Goal: Task Accomplishment & Management: Complete application form

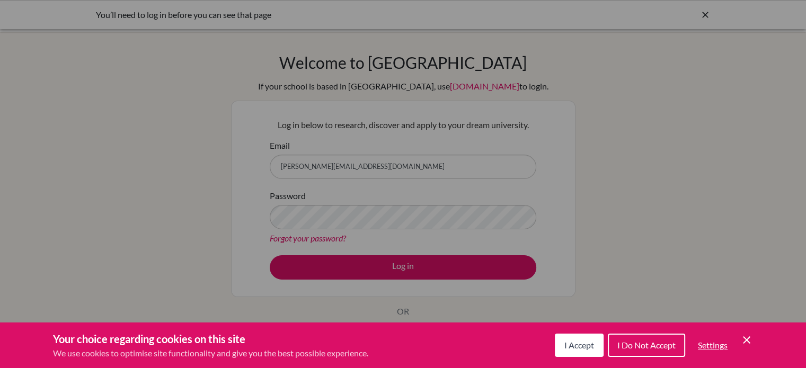
click at [602, 351] on div "I Accept I Do Not Accept Settings Cookie Control Close Icon" at bounding box center [654, 346] width 198 height 28
click at [594, 350] on button "I Accept" at bounding box center [579, 345] width 49 height 23
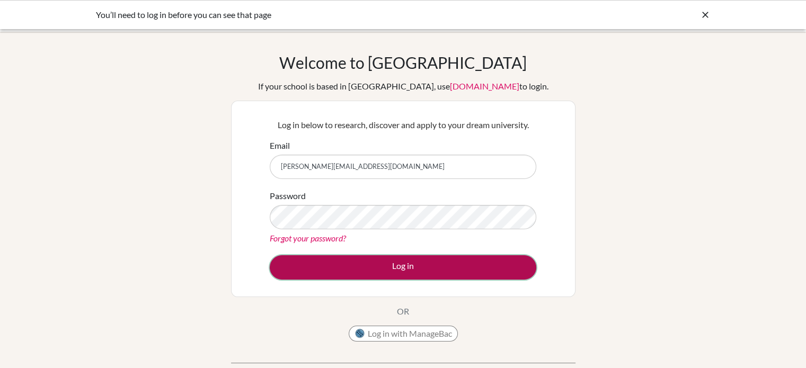
click at [481, 274] on button "Log in" at bounding box center [403, 267] width 266 height 24
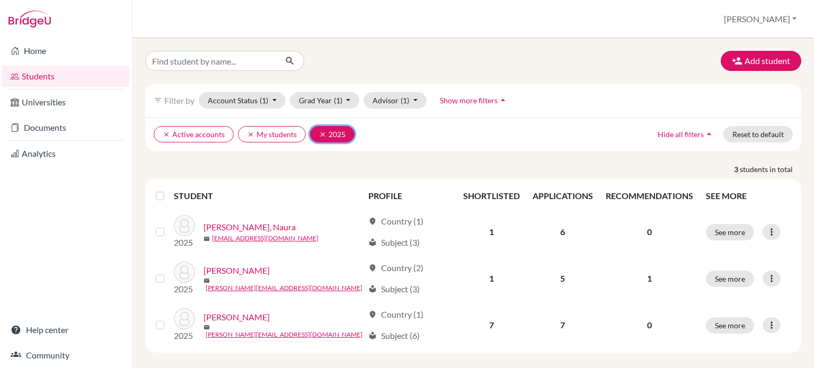
click at [320, 133] on icon "clear" at bounding box center [322, 134] width 7 height 7
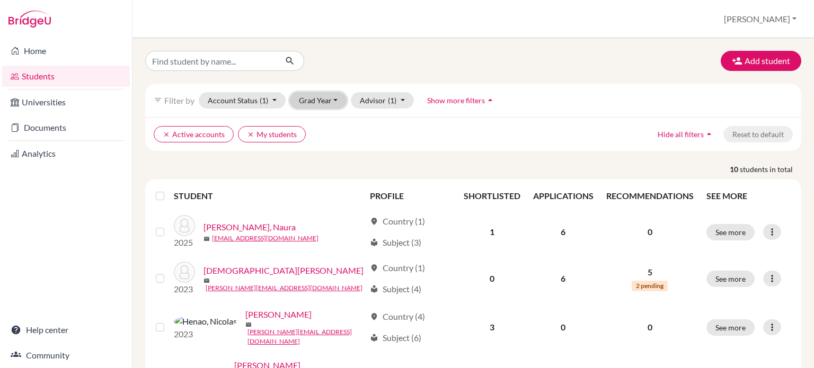
click at [324, 105] on button "Grad Year" at bounding box center [318, 100] width 57 height 16
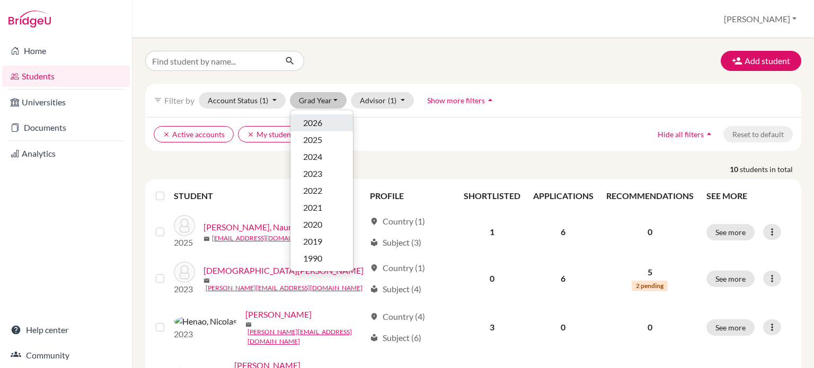
click at [320, 125] on span "2026" at bounding box center [312, 123] width 19 height 13
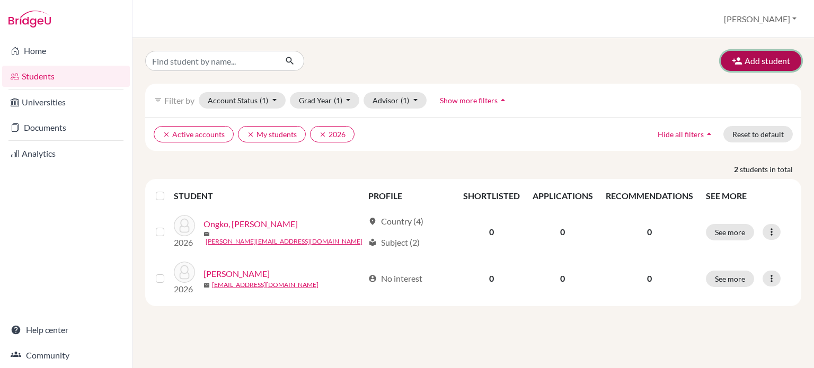
click at [768, 67] on button "Add student" at bounding box center [760, 61] width 81 height 20
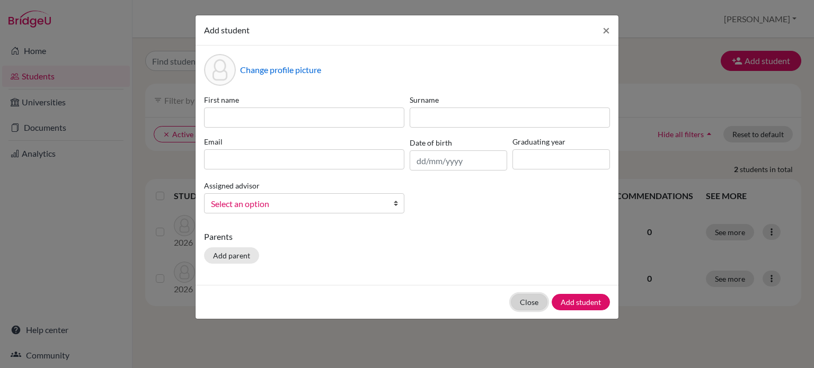
click at [530, 307] on button "Close" at bounding box center [529, 302] width 37 height 16
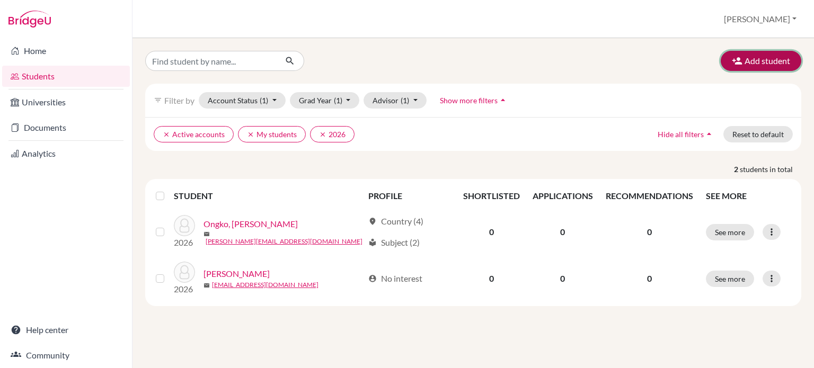
click at [757, 59] on button "Add student" at bounding box center [760, 61] width 81 height 20
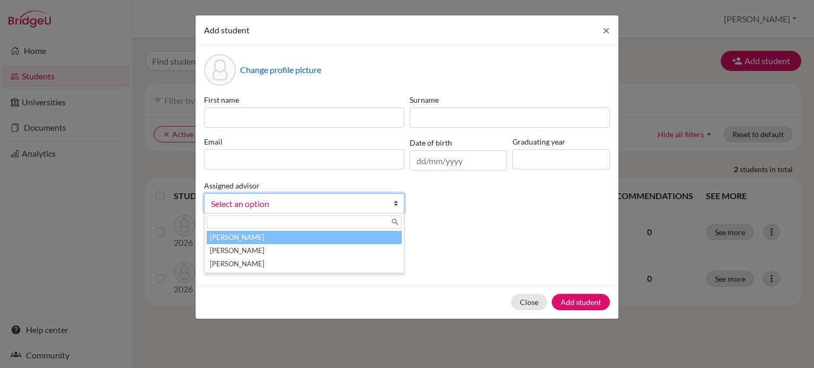
click at [307, 202] on span "Select an option" at bounding box center [297, 204] width 173 height 14
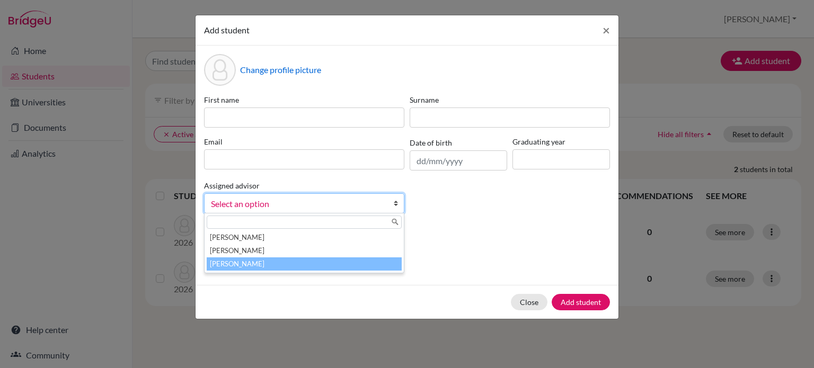
click at [276, 269] on li "Sloane, Karl" at bounding box center [304, 263] width 195 height 13
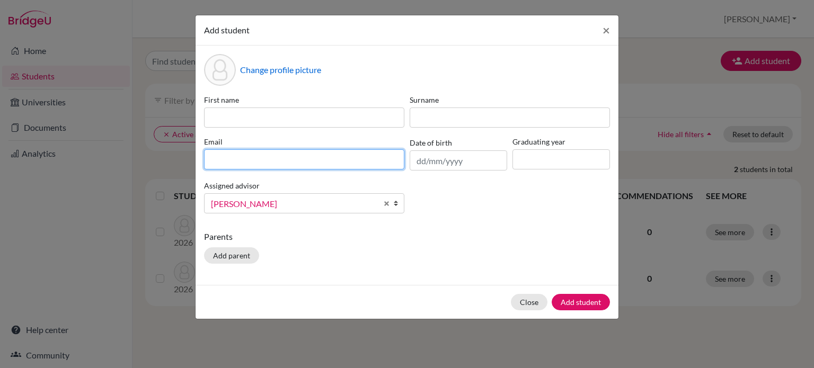
click at [233, 163] on input at bounding box center [304, 159] width 200 height 20
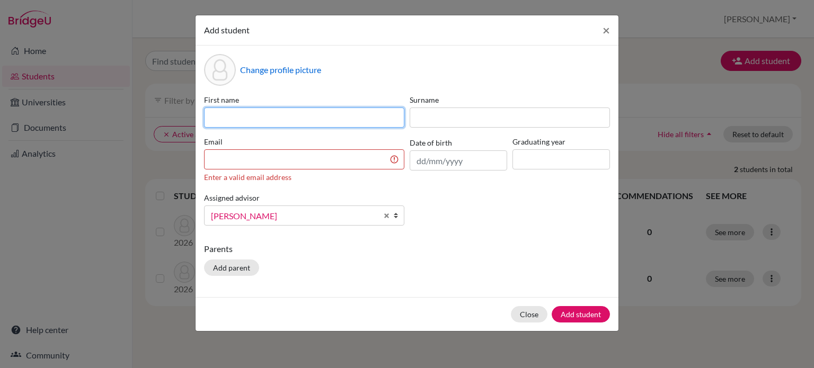
click at [220, 110] on input at bounding box center [304, 118] width 200 height 20
type input "s"
type input "Sienna"
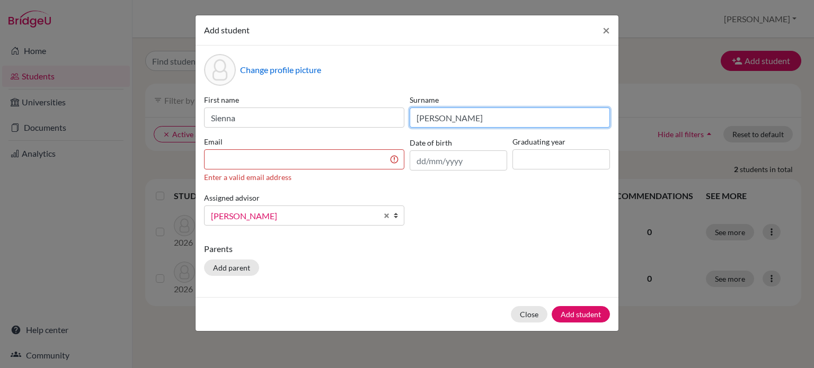
type input "Gaetano"
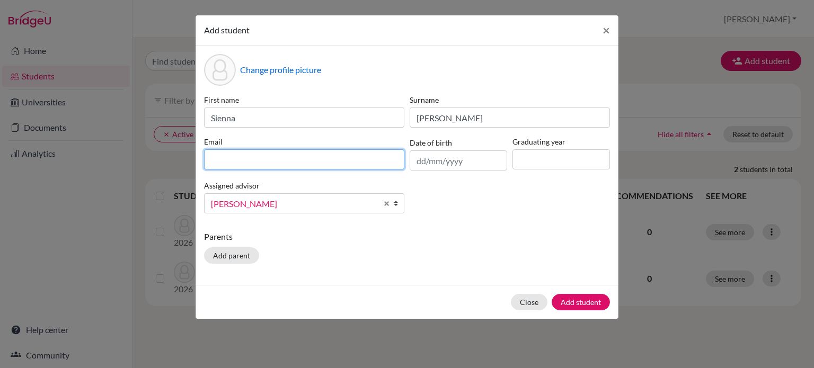
click at [223, 163] on input at bounding box center [304, 159] width 200 height 20
type input "[EMAIL_ADDRESS][DOMAIN_NAME]"
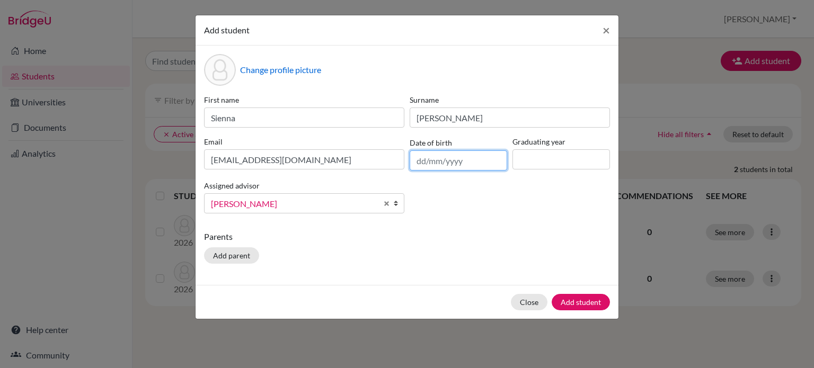
click at [451, 165] on input "text" at bounding box center [457, 160] width 97 height 20
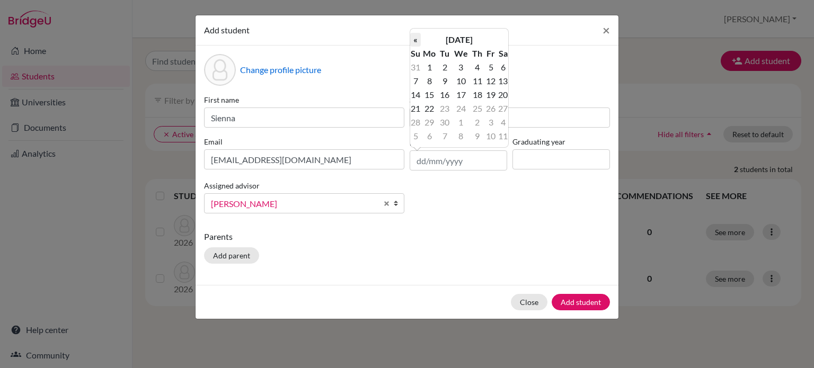
click at [416, 40] on th "«" at bounding box center [415, 40] width 11 height 14
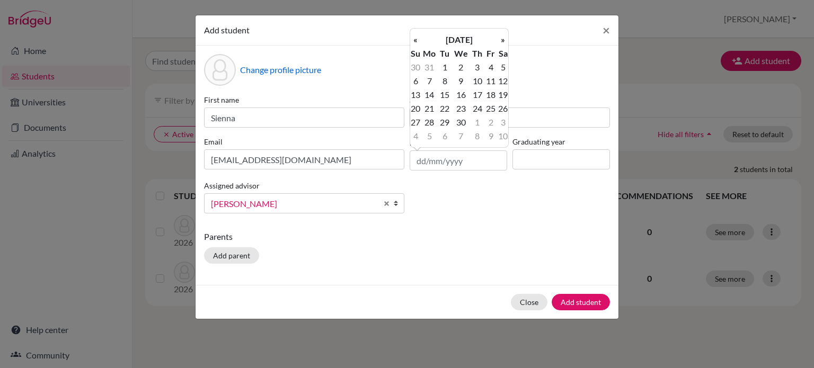
click at [416, 40] on th "«" at bounding box center [415, 40] width 11 height 14
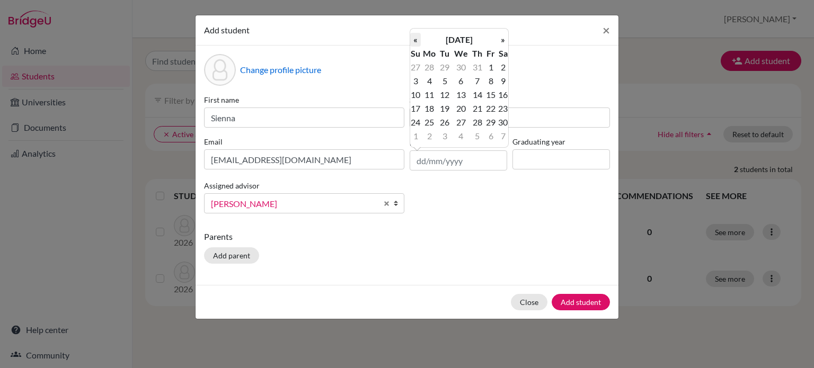
click at [413, 42] on th "«" at bounding box center [415, 40] width 11 height 14
click at [458, 35] on th "July 2024" at bounding box center [459, 40] width 77 height 14
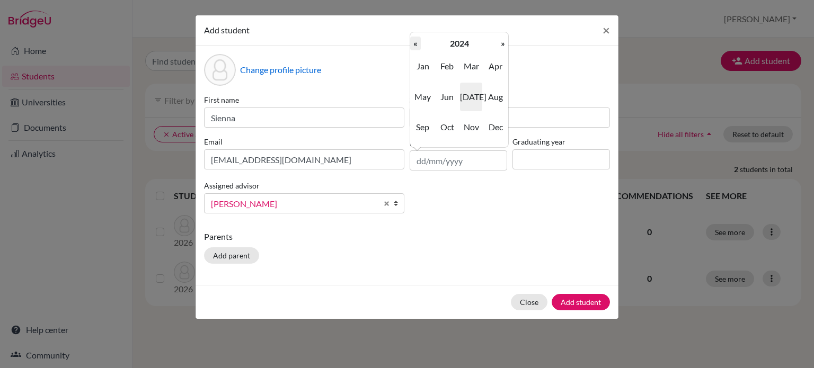
click at [415, 45] on th "«" at bounding box center [415, 44] width 11 height 14
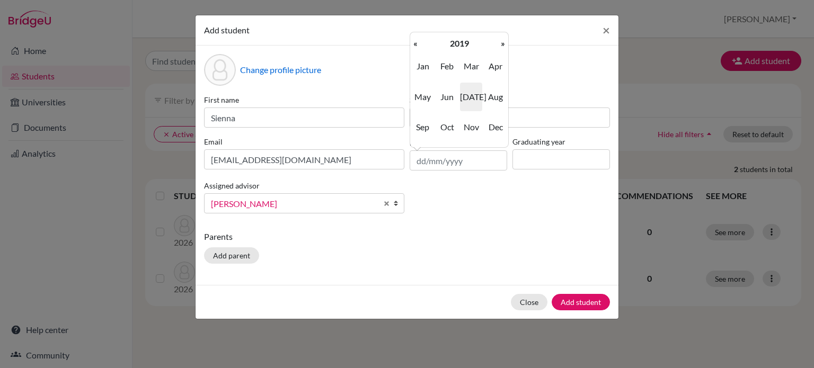
click at [415, 45] on th "«" at bounding box center [415, 44] width 11 height 14
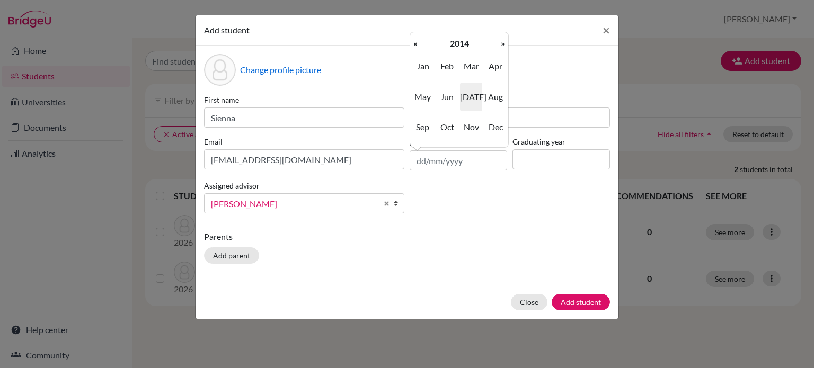
click at [415, 45] on th "«" at bounding box center [415, 44] width 11 height 14
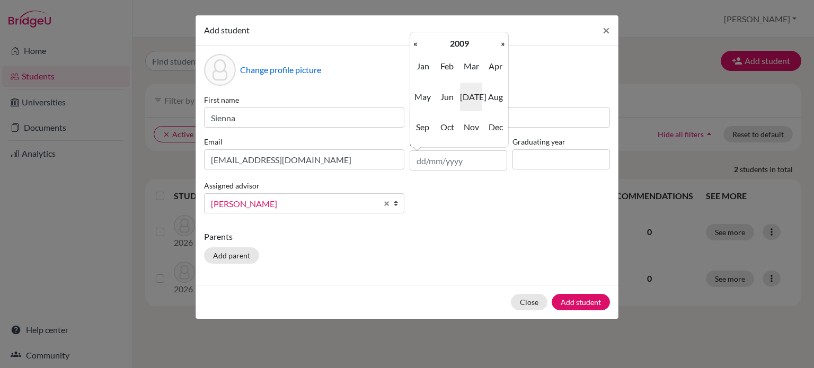
click at [415, 45] on th "«" at bounding box center [415, 44] width 11 height 14
click at [494, 126] on span "Dec" at bounding box center [495, 127] width 22 height 29
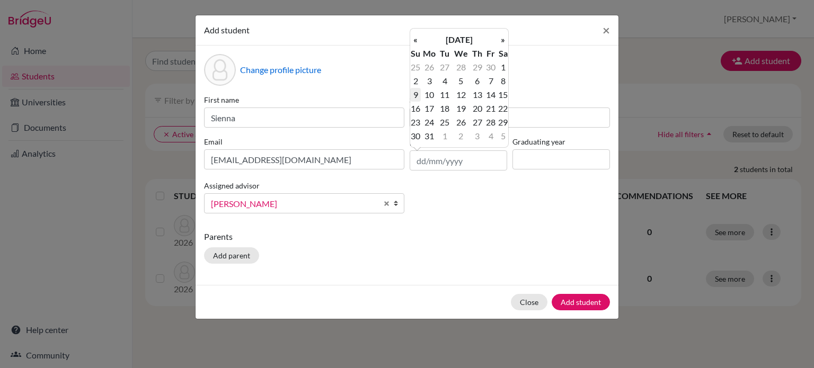
click at [416, 95] on td "9" at bounding box center [415, 95] width 11 height 14
type input "09/12/2007"
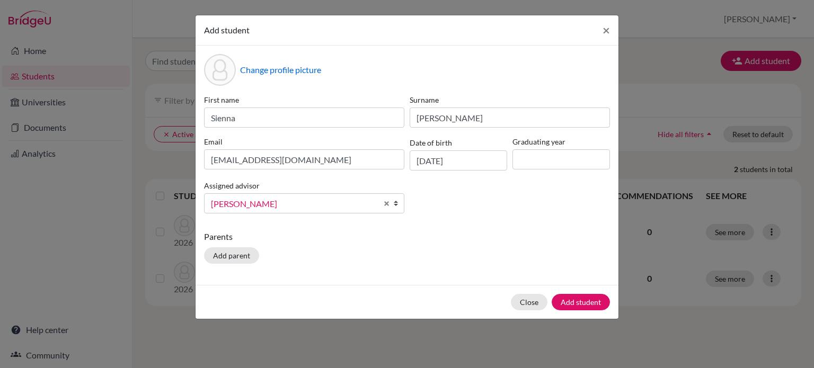
click at [529, 214] on div "First name Sienna Surname Gaetano Email sienna@mismedan.org Date of birth 09/12…" at bounding box center [406, 158] width 411 height 128
click at [534, 161] on input at bounding box center [560, 159] width 97 height 20
type input "2026"
click at [227, 261] on button "Add parent" at bounding box center [231, 255] width 55 height 16
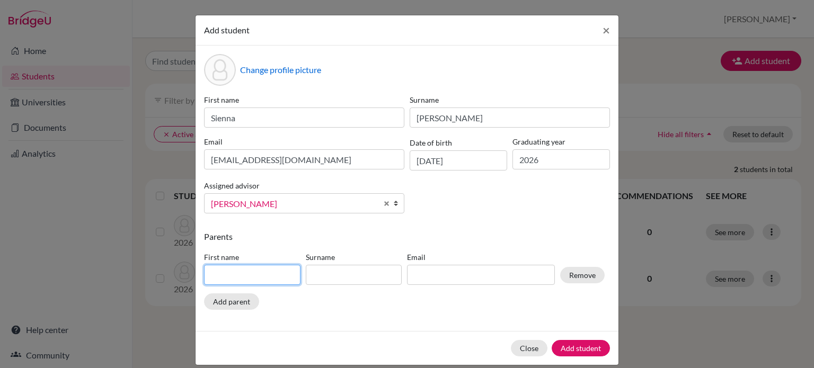
click at [229, 276] on input at bounding box center [252, 275] width 96 height 20
type input "Matthew"
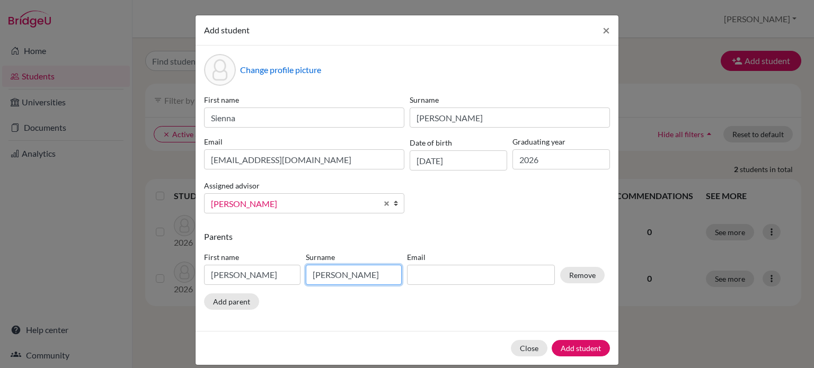
type input "Gaetano"
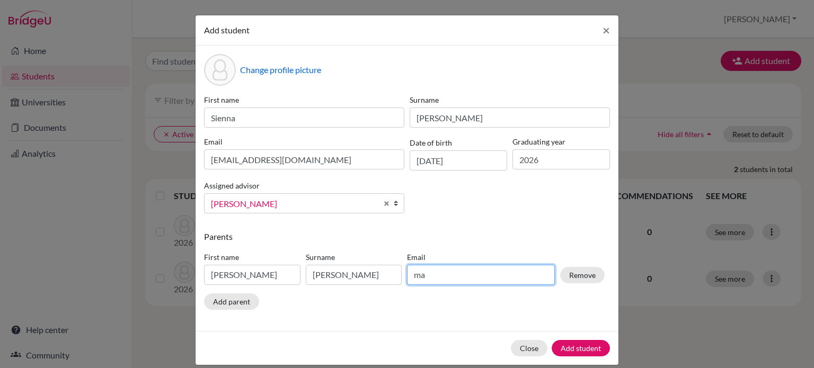
type input "m"
click at [442, 278] on input "principal@mismedan.org" at bounding box center [481, 275] width 148 height 20
drag, startPoint x: 508, startPoint y: 278, endPoint x: 392, endPoint y: 276, distance: 116.5
click at [392, 276] on div "First name Matthew Surname Gaetano Email principal@mismedan.org Remove" at bounding box center [404, 270] width 406 height 46
type input "mgaetano@gmail.com"
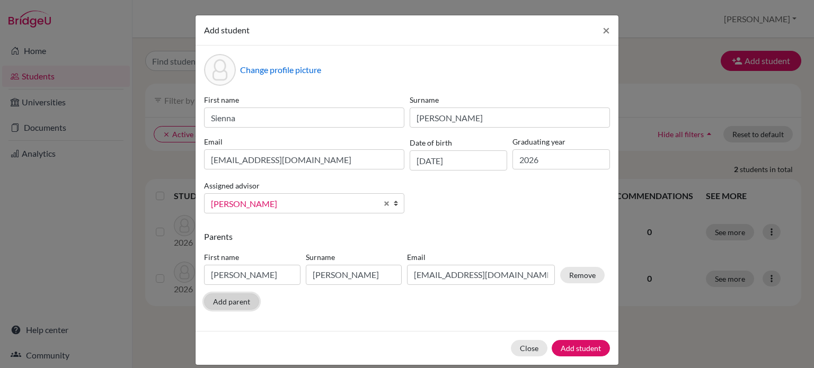
click at [242, 302] on button "Add parent" at bounding box center [231, 301] width 55 height 16
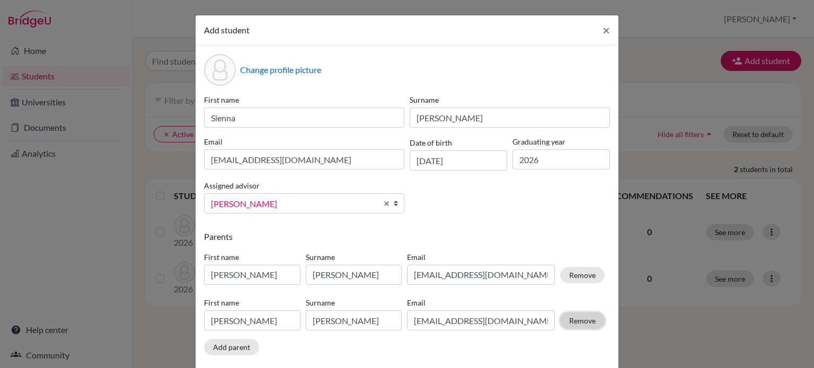
click at [576, 321] on button "Remove" at bounding box center [582, 320] width 44 height 16
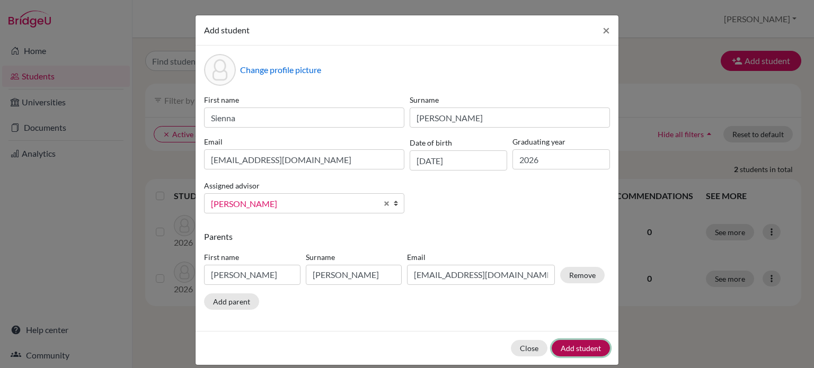
click at [576, 344] on button "Add student" at bounding box center [580, 348] width 58 height 16
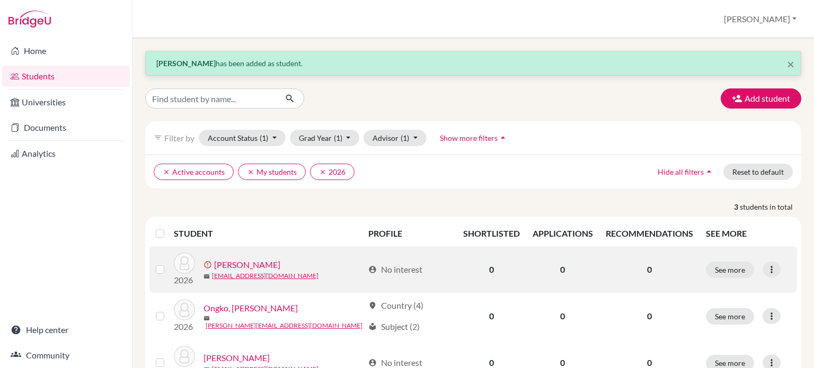
scroll to position [47, 0]
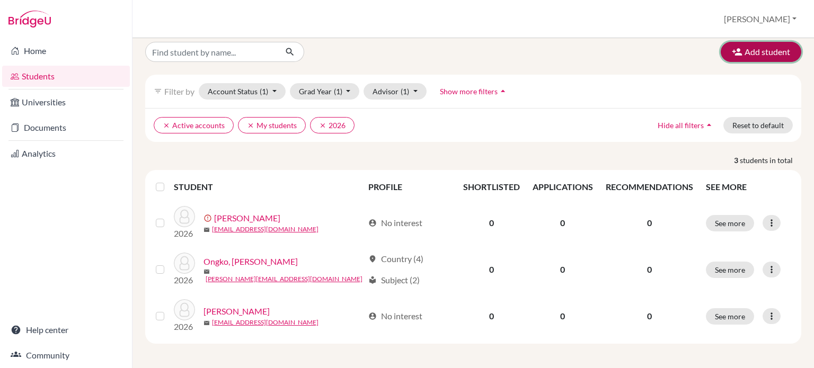
click at [764, 49] on button "Add student" at bounding box center [760, 52] width 81 height 20
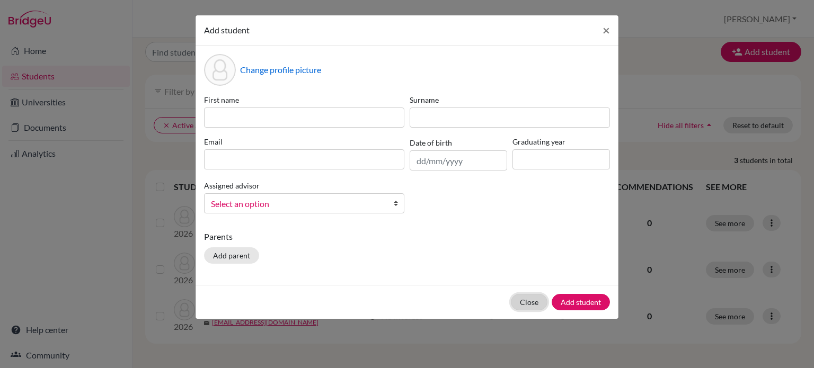
click at [523, 301] on button "Close" at bounding box center [529, 302] width 37 height 16
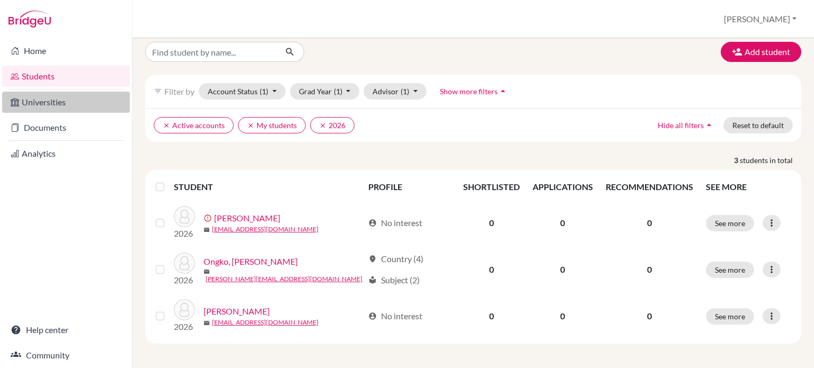
click at [43, 106] on link "Universities" at bounding box center [66, 102] width 128 height 21
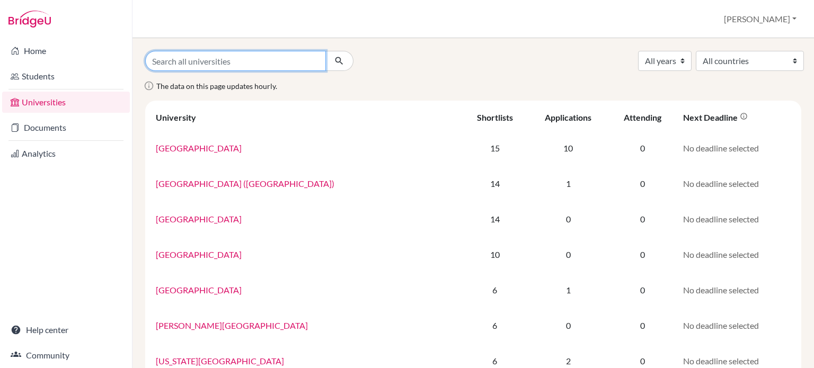
click at [235, 65] on input "Search all universities" at bounding box center [235, 61] width 181 height 20
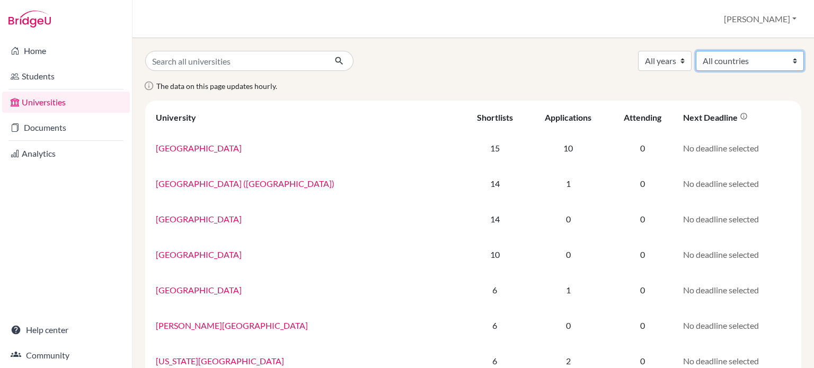
click at [723, 61] on select "All countries Australia Canada Denmark Finland France Germany Indonesia Ireland…" at bounding box center [749, 61] width 108 height 20
select select "159"
click at [695, 51] on select "All countries Australia Canada Denmark Finland France Germany Indonesia Ireland…" at bounding box center [749, 61] width 108 height 20
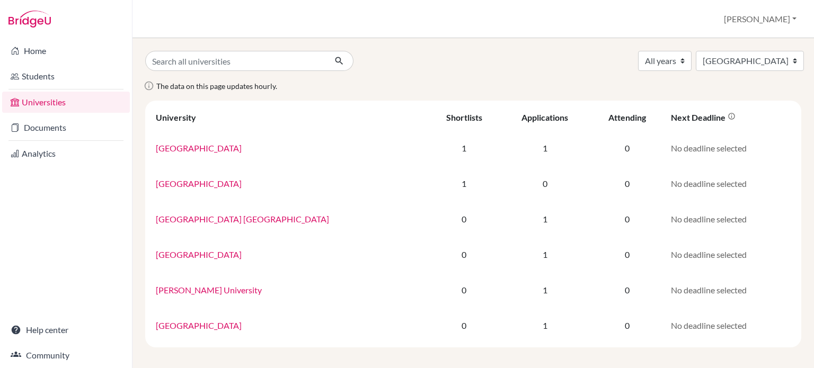
select select "159"
click at [215, 59] on input "Search all universities" at bounding box center [235, 61] width 181 height 20
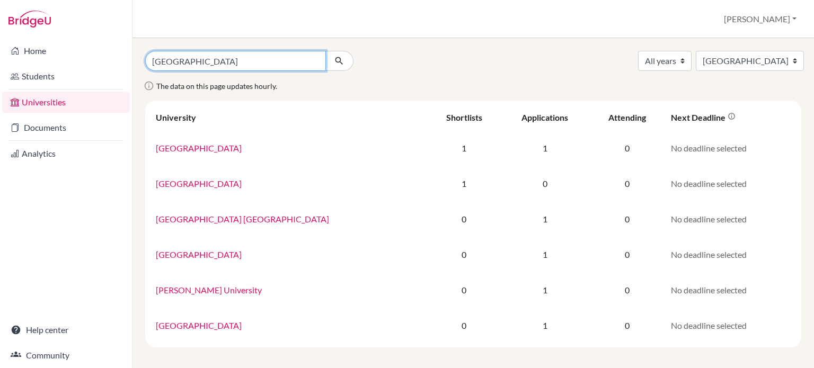
type input "university of kuala lumpur"
click at [325, 51] on button "submit" at bounding box center [339, 61] width 28 height 20
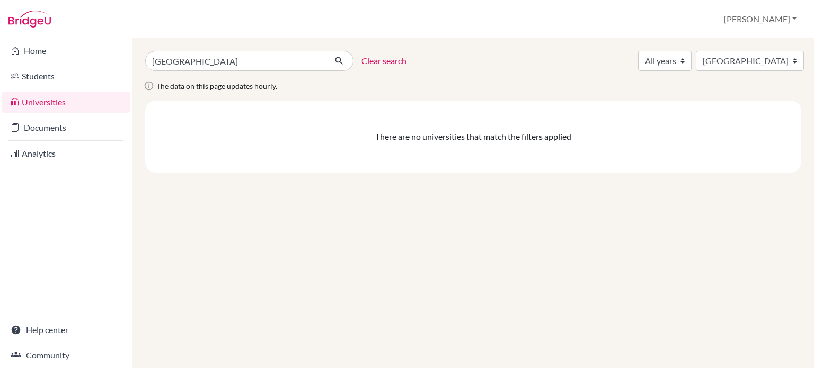
select select "159"
drag, startPoint x: 254, startPoint y: 58, endPoint x: 203, endPoint y: 64, distance: 51.1
click at [202, 63] on input "university of kuala lumpur" at bounding box center [235, 61] width 181 height 20
type input "university of kl"
click at [325, 51] on button "submit" at bounding box center [339, 61] width 28 height 20
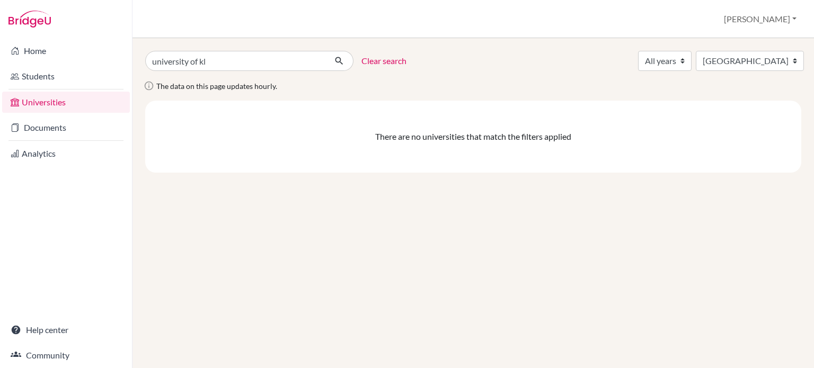
select select "159"
click at [226, 63] on input "university of kl" at bounding box center [235, 61] width 181 height 20
type input "university of"
click at [325, 51] on button "submit" at bounding box center [339, 61] width 28 height 20
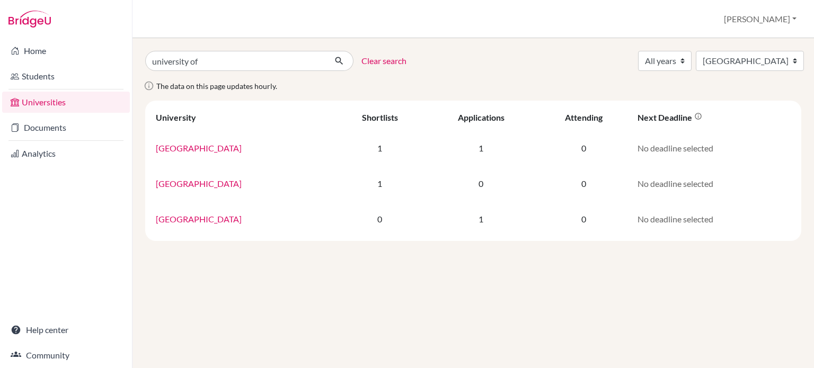
select select "159"
click at [201, 58] on input "university of" at bounding box center [235, 61] width 181 height 20
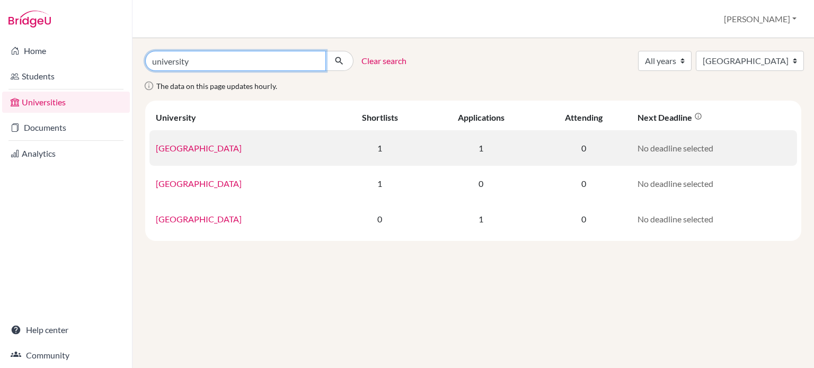
type input "university"
click at [325, 51] on button "submit" at bounding box center [339, 61] width 28 height 20
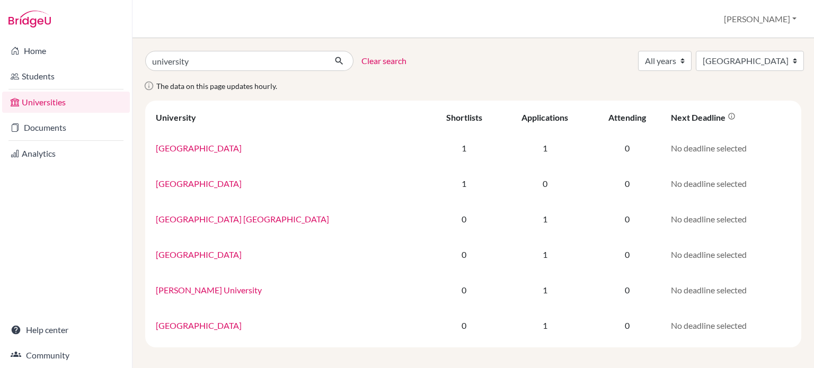
select select "159"
click at [642, 65] on select "All years 2026 2025 2024 2023 2022 2021 2020 2019 1990" at bounding box center [664, 61] width 53 height 20
select select "2026"
click at [638, 51] on select "All years 2026 2025 2024 2023 2022 2021 2020 2019 1990" at bounding box center [664, 61] width 53 height 20
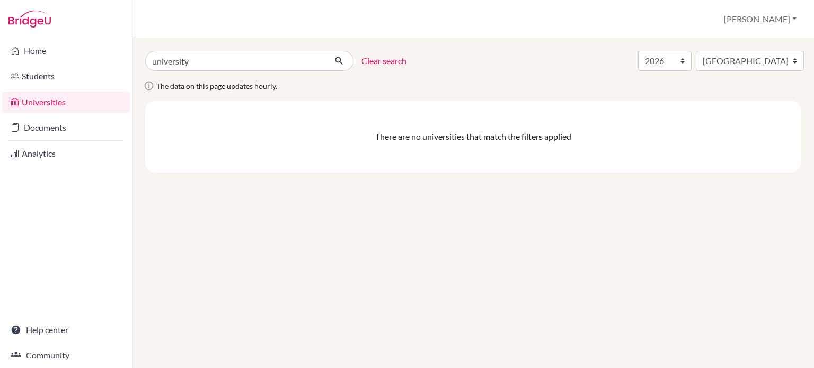
select select "2026"
select select "159"
click at [655, 63] on select "All years 2026 2025 2024 2023 2022 2021 2020 2019 1990" at bounding box center [664, 61] width 53 height 20
select select "2025"
click at [638, 51] on select "All years 2026 2025 2024 2023 2022 2021 2020 2019 1990" at bounding box center [664, 61] width 53 height 20
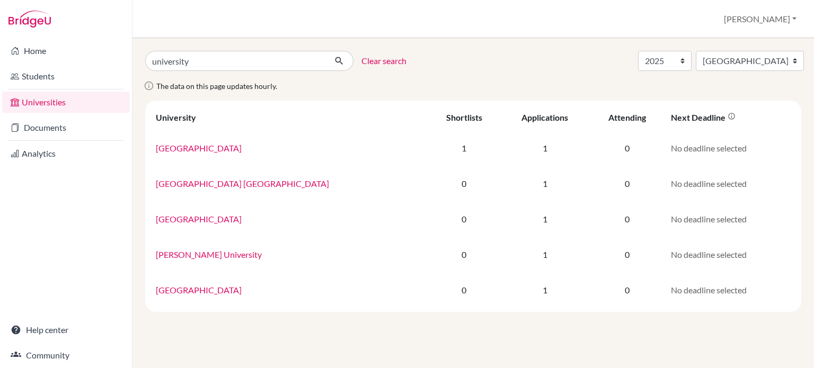
select select "2025"
select select "159"
click at [795, 17] on button "[PERSON_NAME]" at bounding box center [760, 19] width 82 height 20
click at [748, 46] on link "Profile" at bounding box center [710, 42] width 84 height 17
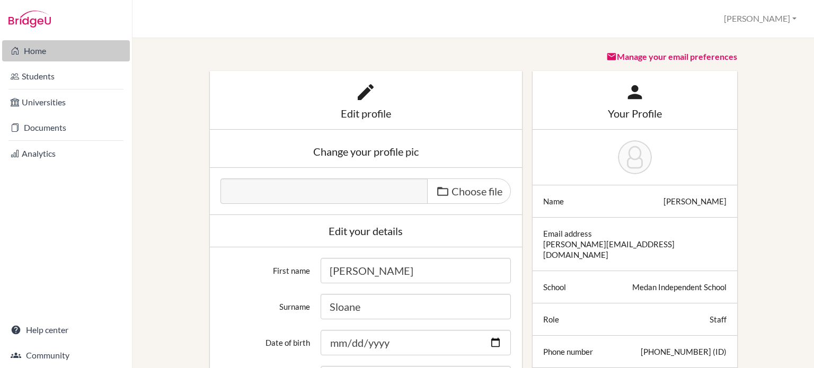
click at [64, 47] on link "Home" at bounding box center [66, 50] width 128 height 21
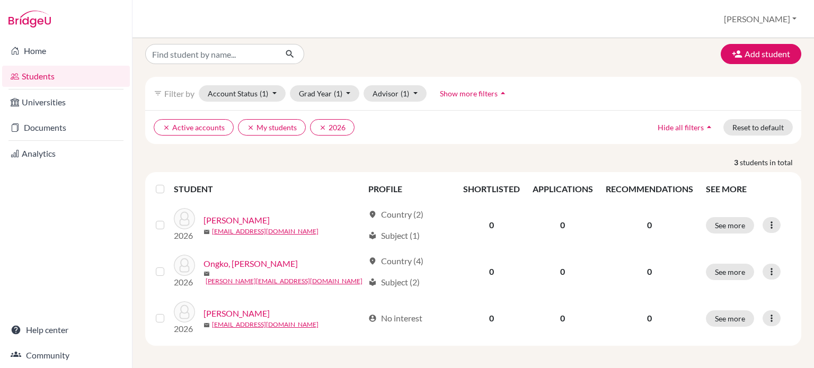
scroll to position [9, 0]
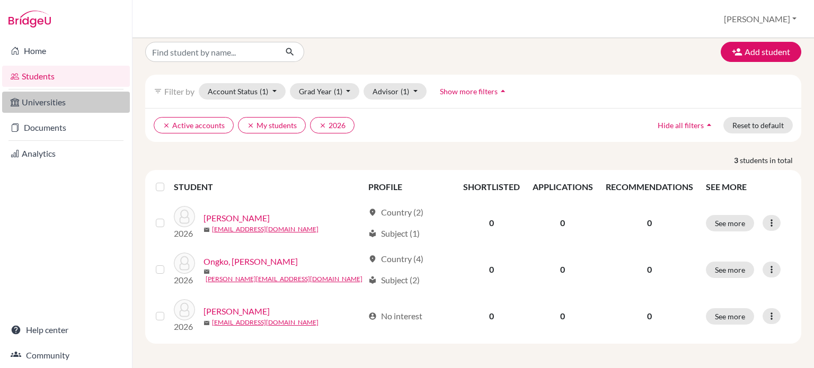
click at [28, 96] on link "Universities" at bounding box center [66, 102] width 128 height 21
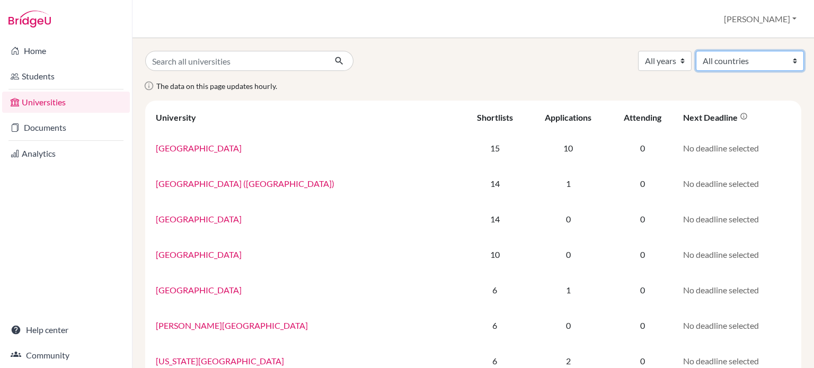
click at [733, 63] on select "All countries [GEOGRAPHIC_DATA] [GEOGRAPHIC_DATA] [GEOGRAPHIC_DATA] [GEOGRAPHIC…" at bounding box center [749, 61] width 108 height 20
select select "159"
click at [695, 51] on select "All countries [GEOGRAPHIC_DATA] [GEOGRAPHIC_DATA] [GEOGRAPHIC_DATA] [GEOGRAPHIC…" at bounding box center [749, 61] width 108 height 20
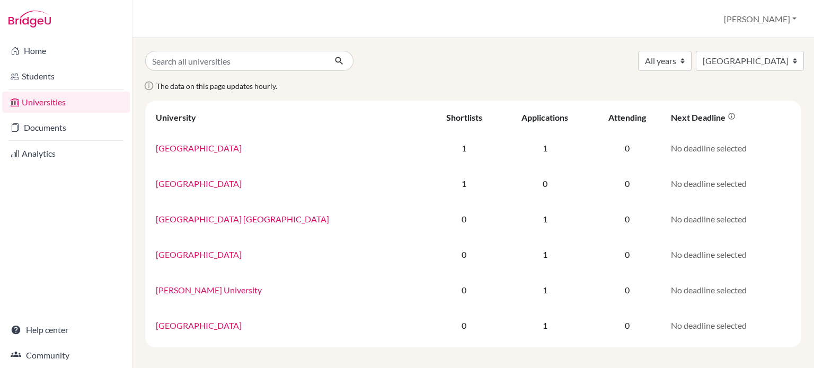
select select "159"
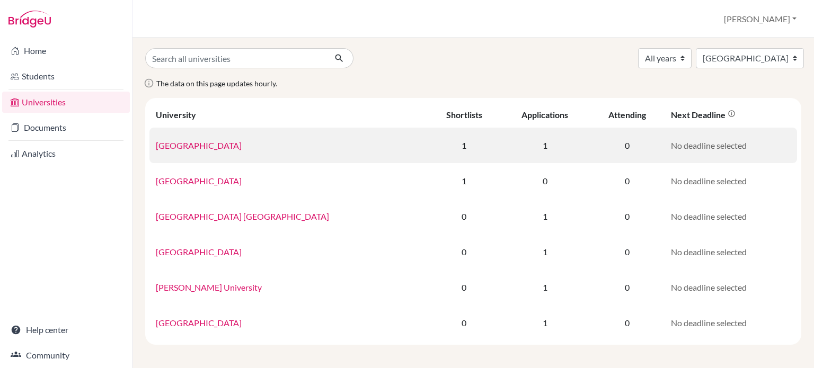
scroll to position [4, 0]
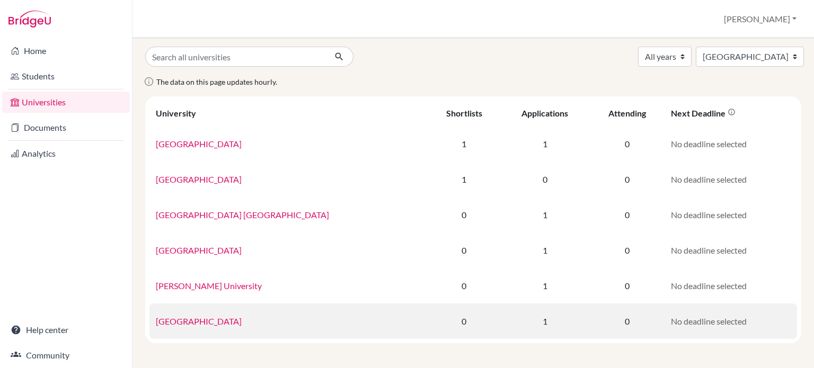
click at [189, 321] on link "University of Malaya" at bounding box center [199, 321] width 86 height 10
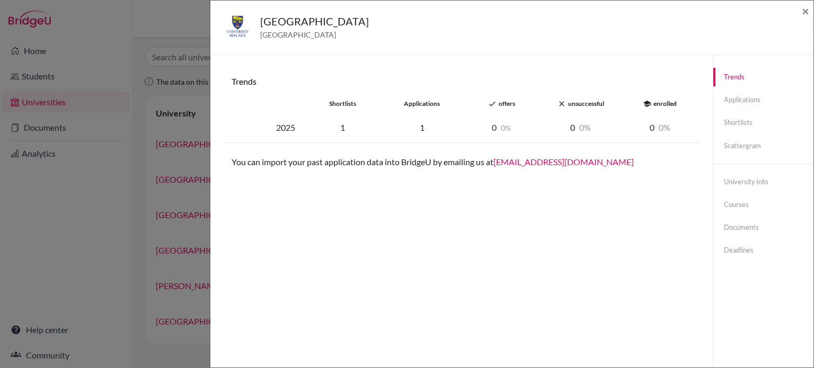
click at [799, 11] on div "University of Malaya Malaysia ×" at bounding box center [512, 28] width 594 height 46
click at [801, 9] on div "University of Malaya Malaysia ×" at bounding box center [512, 28] width 594 height 46
click at [803, 9] on span "×" at bounding box center [804, 10] width 7 height 15
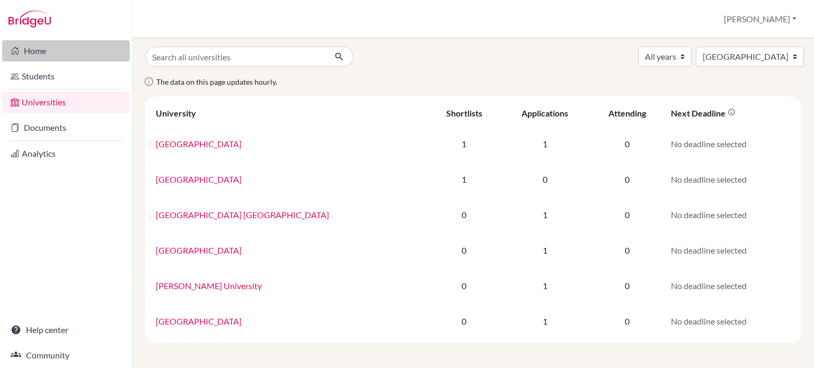
click at [53, 49] on link "Home" at bounding box center [66, 50] width 128 height 21
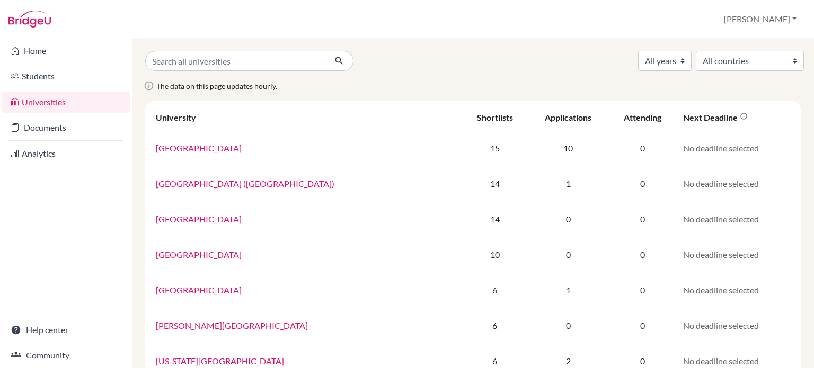
click at [33, 24] on img at bounding box center [29, 19] width 42 height 17
click at [792, 22] on button "[PERSON_NAME]" at bounding box center [760, 19] width 82 height 20
click at [449, 81] on div "The data on this page updates hourly." at bounding box center [473, 89] width 672 height 21
click at [663, 62] on select "All years 2026 2025 2024 2023 2022 2021 2020 2019 1990" at bounding box center [664, 61] width 53 height 20
select select "2026"
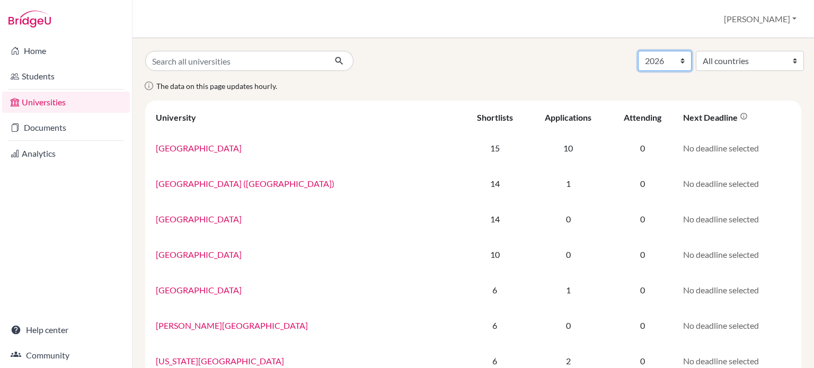
click at [638, 51] on select "All years 2026 2025 2024 2023 2022 2021 2020 2019 1990" at bounding box center [664, 61] width 53 height 20
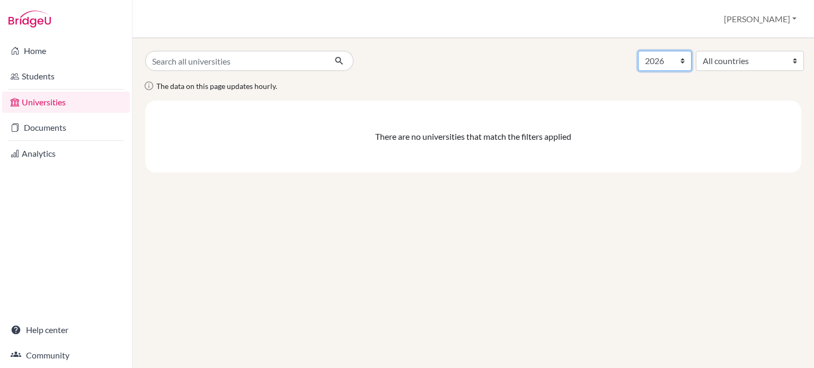
click at [663, 61] on select "All years 2026 2025 2024 2023 2022 2021 2020 2019 1990" at bounding box center [664, 61] width 53 height 20
select select "2025"
click at [638, 51] on select "All years 2026 2025 2024 2023 2022 2021 2020 2019 1990" at bounding box center [664, 61] width 53 height 20
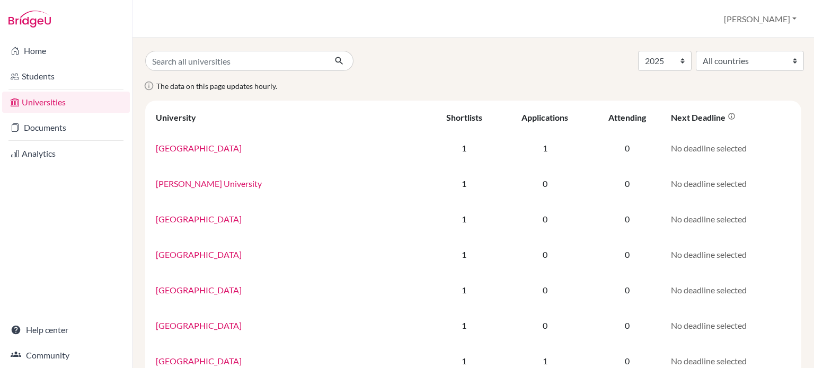
select select "2025"
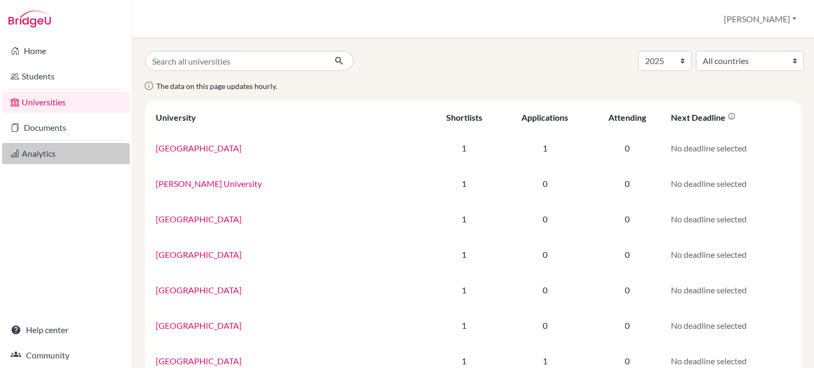
click at [33, 154] on link "Analytics" at bounding box center [66, 153] width 128 height 21
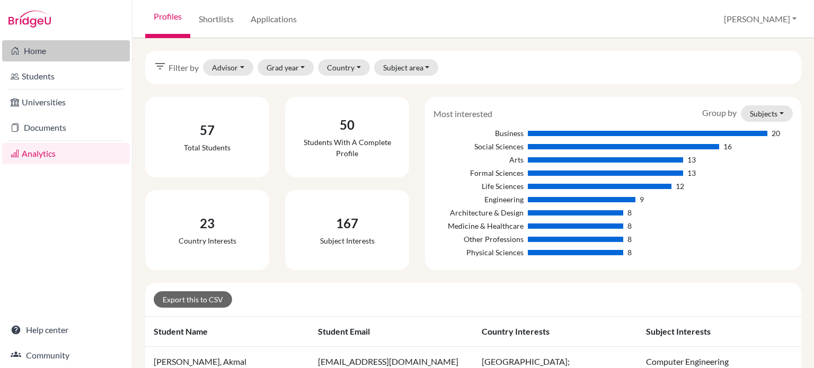
click at [42, 52] on link "Home" at bounding box center [66, 50] width 128 height 21
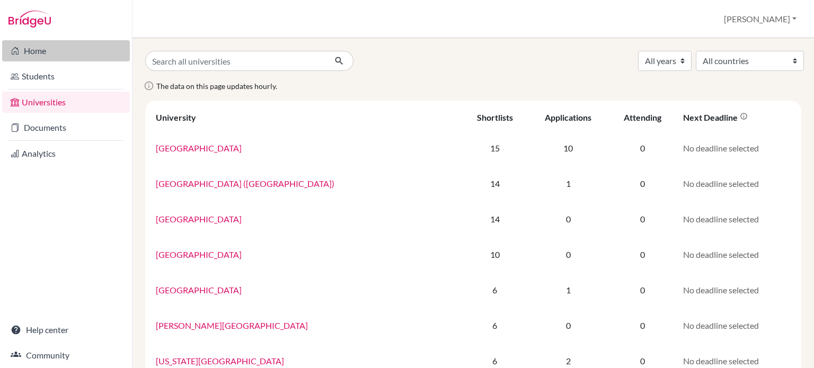
click at [37, 49] on link "Home" at bounding box center [66, 50] width 128 height 21
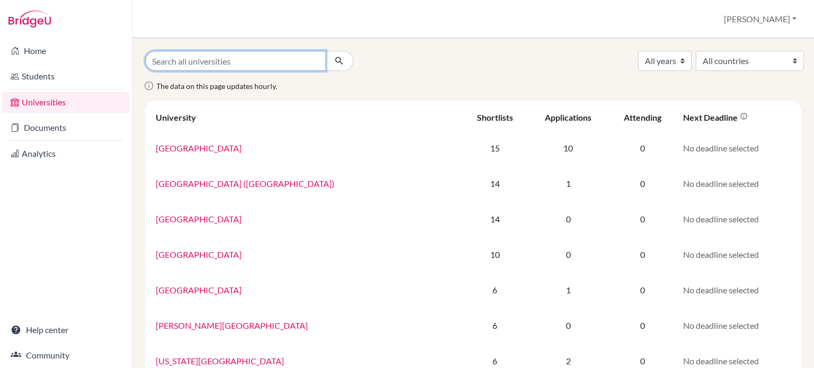
click at [206, 60] on input "Search all universities" at bounding box center [235, 61] width 181 height 20
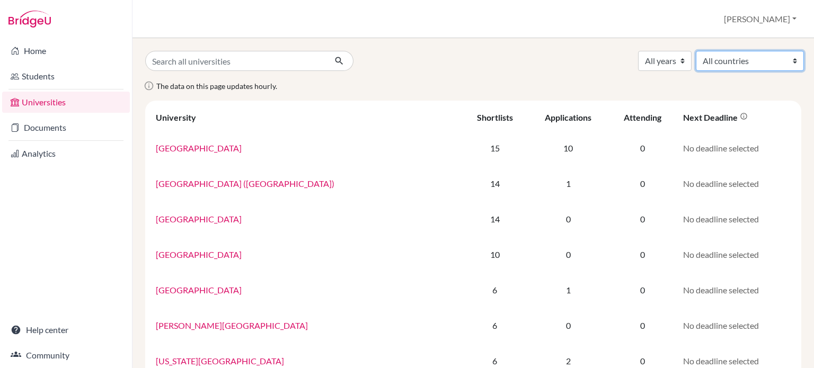
click at [739, 62] on select "All countries Australia Canada Denmark Finland France Germany Indonesia Ireland…" at bounding box center [749, 61] width 108 height 20
select select "159"
click at [695, 51] on select "All countries Australia Canada Denmark Finland France Germany Indonesia Ireland…" at bounding box center [749, 61] width 108 height 20
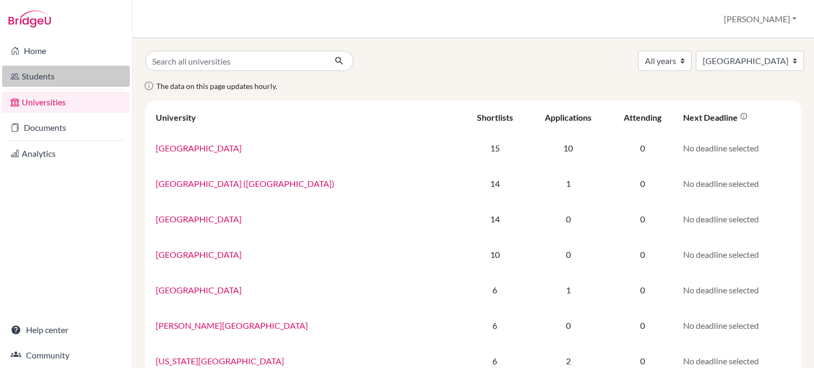
click at [38, 72] on link "Students" at bounding box center [66, 76] width 128 height 21
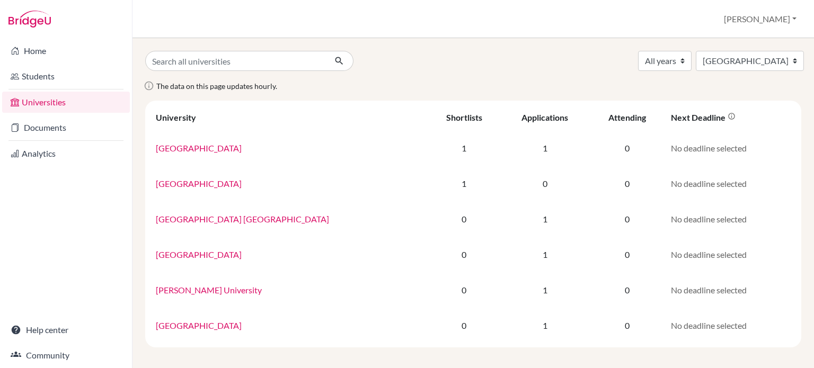
select select "159"
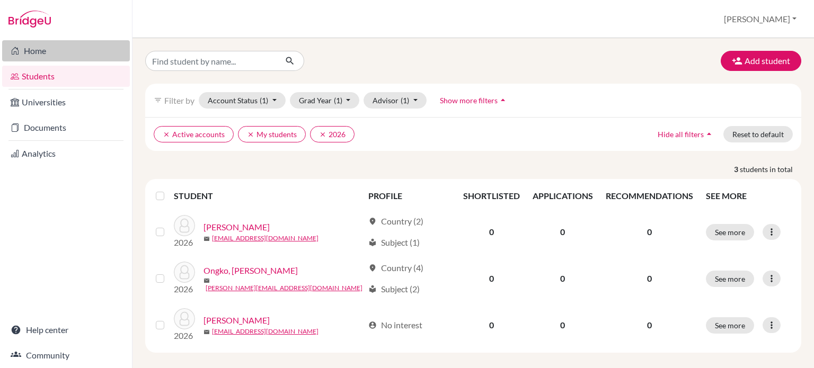
click at [25, 51] on link "Home" at bounding box center [66, 50] width 128 height 21
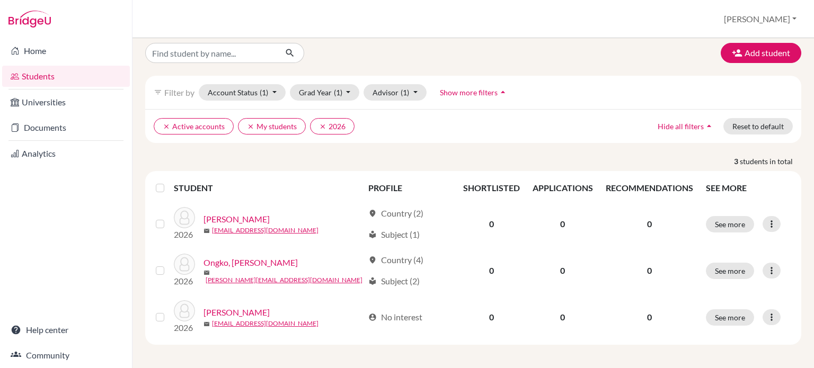
scroll to position [9, 0]
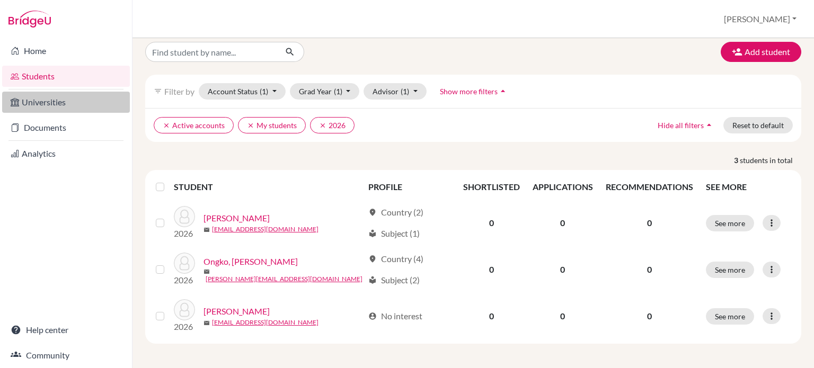
click at [54, 102] on link "Universities" at bounding box center [66, 102] width 128 height 21
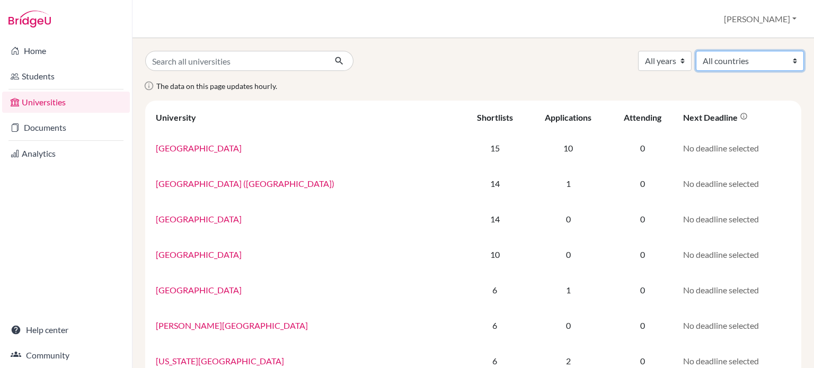
click at [701, 60] on select "All countries [GEOGRAPHIC_DATA] [GEOGRAPHIC_DATA] [GEOGRAPHIC_DATA] [GEOGRAPHIC…" at bounding box center [749, 61] width 108 height 20
select select "167"
click at [695, 51] on select "All countries [GEOGRAPHIC_DATA] [GEOGRAPHIC_DATA] [GEOGRAPHIC_DATA] [GEOGRAPHIC…" at bounding box center [749, 61] width 108 height 20
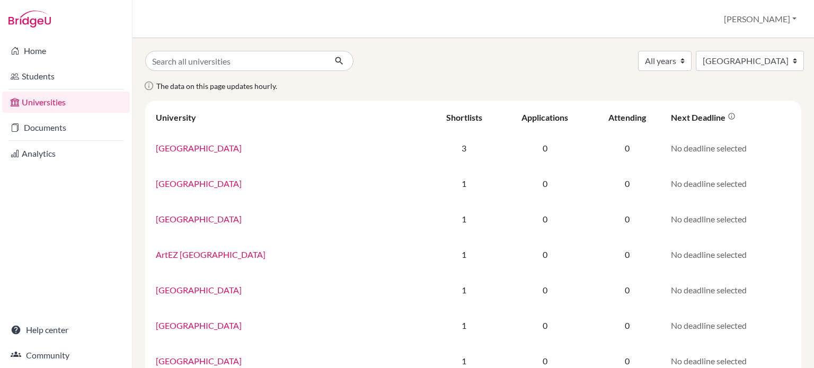
select select "167"
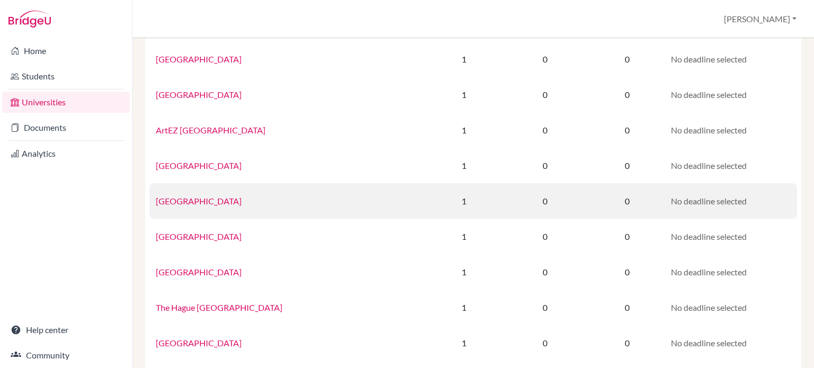
scroll to position [131, 0]
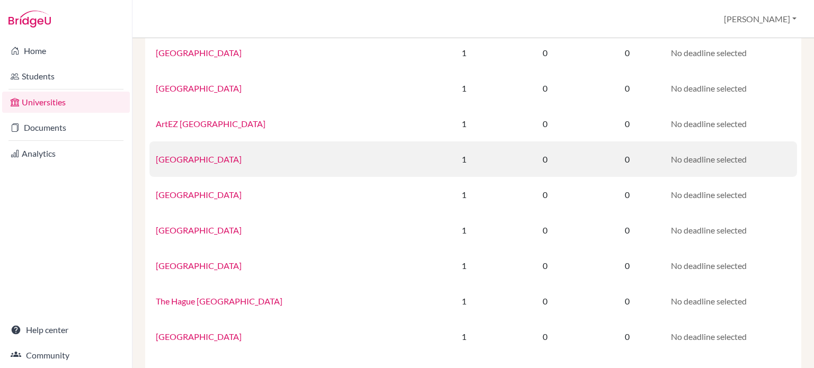
click at [218, 160] on link "Erasmus University College" at bounding box center [199, 159] width 86 height 10
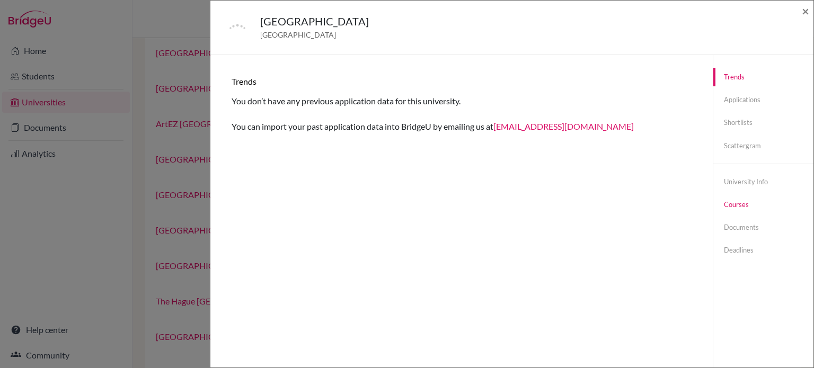
click at [745, 203] on link "Courses" at bounding box center [763, 204] width 100 height 19
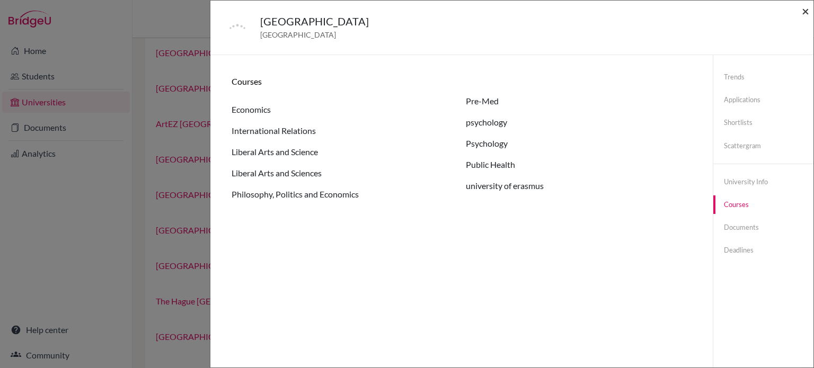
click at [804, 13] on span "×" at bounding box center [804, 10] width 7 height 15
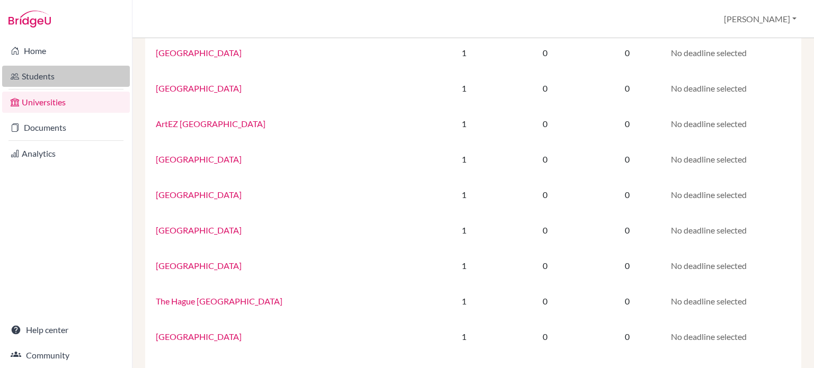
click at [59, 73] on link "Students" at bounding box center [66, 76] width 128 height 21
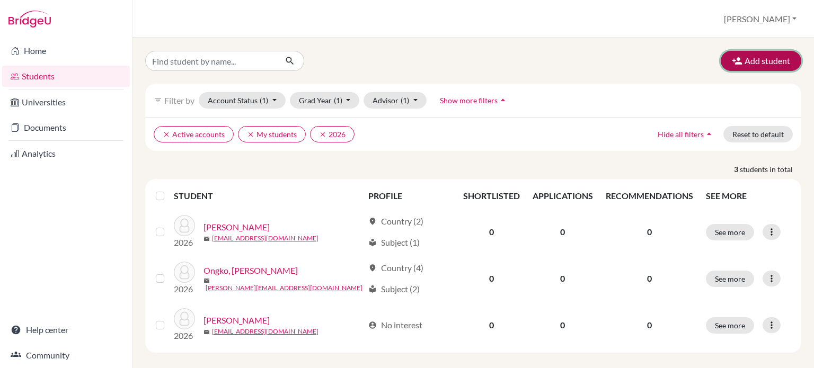
click at [761, 57] on button "Add student" at bounding box center [760, 61] width 81 height 20
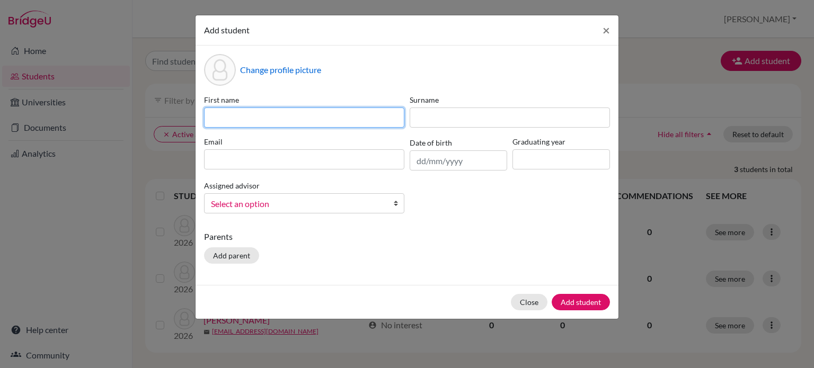
click at [237, 116] on input at bounding box center [304, 118] width 200 height 20
type input "[PERSON_NAME]"
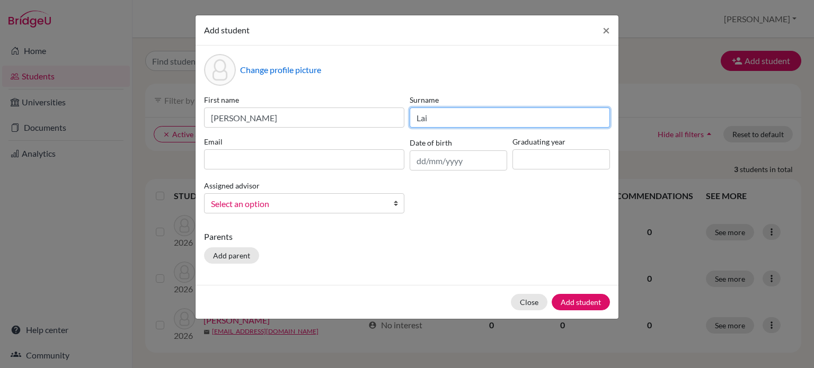
type input "Lai"
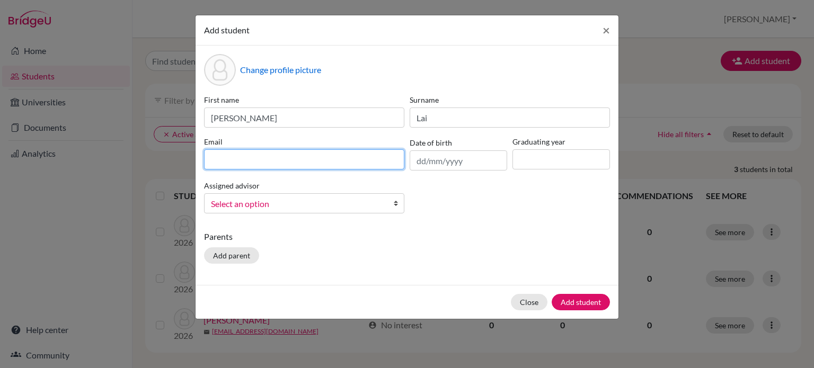
click at [218, 160] on input at bounding box center [304, 159] width 200 height 20
type input "[PERSON_NAME][EMAIL_ADDRESS][DOMAIN_NAME]"
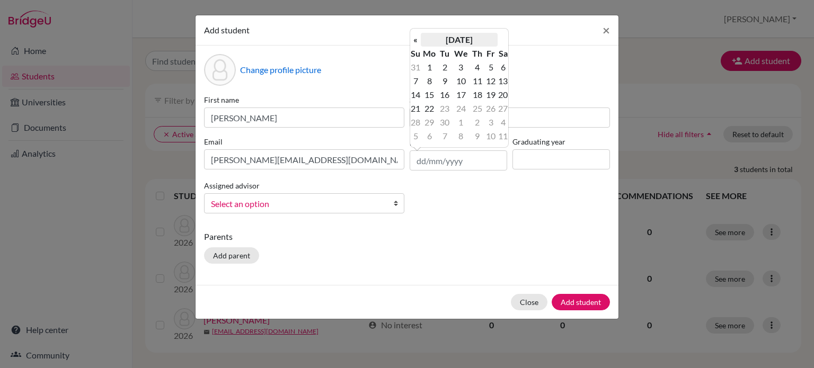
click at [460, 40] on th "[DATE]" at bounding box center [459, 40] width 77 height 14
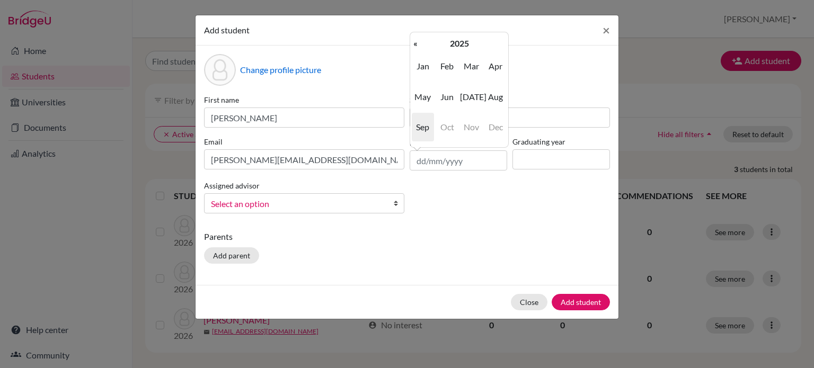
click at [460, 40] on th "2025" at bounding box center [459, 44] width 77 height 14
click at [417, 43] on th "«" at bounding box center [415, 44] width 11 height 14
click at [417, 44] on th "«" at bounding box center [415, 44] width 11 height 14
click at [454, 127] on span "2008" at bounding box center [447, 127] width 22 height 29
click at [422, 101] on span "May" at bounding box center [423, 97] width 22 height 29
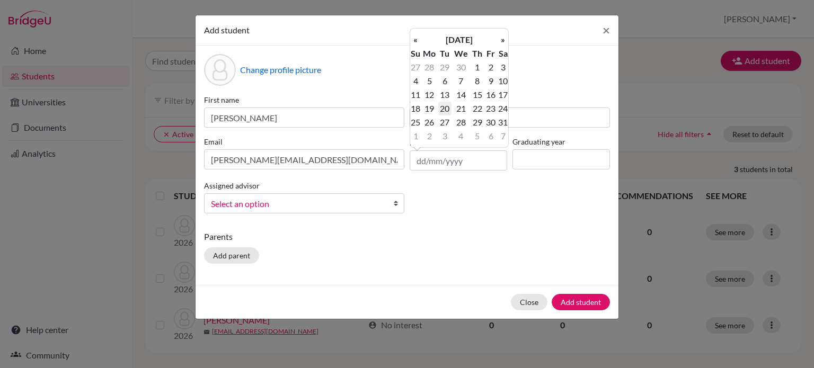
click at [444, 110] on td "20" at bounding box center [444, 109] width 13 height 14
type input "[DATE]"
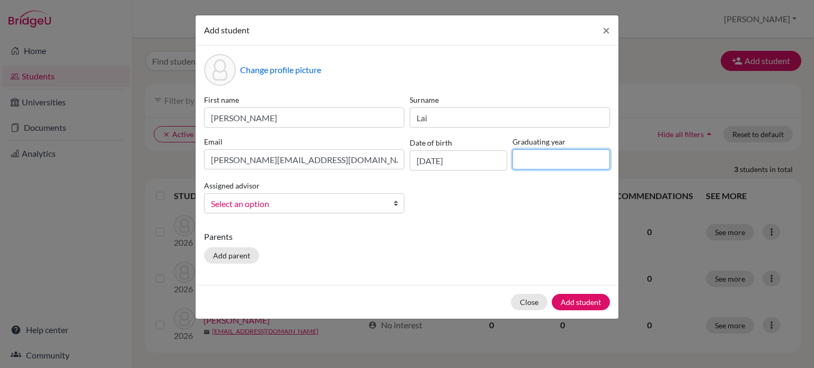
click at [525, 157] on input at bounding box center [560, 159] width 97 height 20
type input "2026"
click at [345, 203] on span "Select an option" at bounding box center [297, 204] width 173 height 14
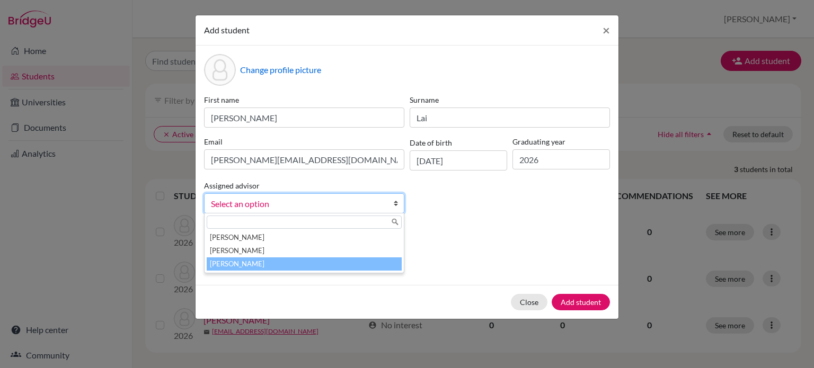
click at [307, 268] on li "[PERSON_NAME]" at bounding box center [304, 263] width 195 height 13
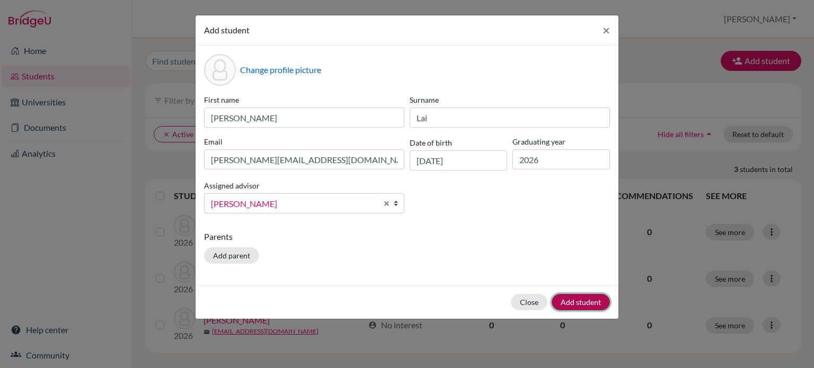
click at [574, 301] on button "Add student" at bounding box center [580, 302] width 58 height 16
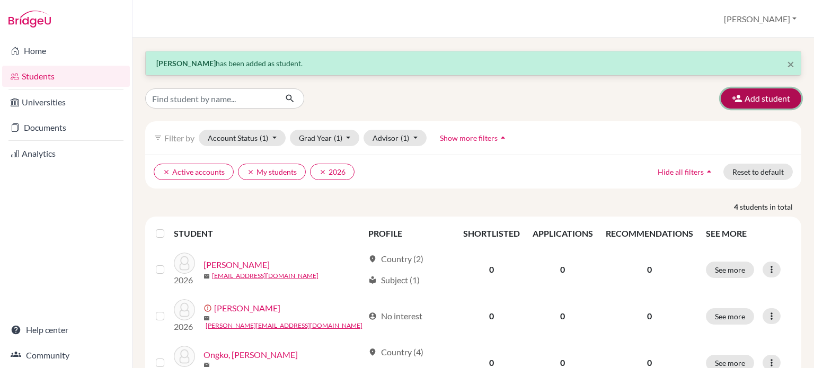
click at [775, 106] on button "Add student" at bounding box center [760, 98] width 81 height 20
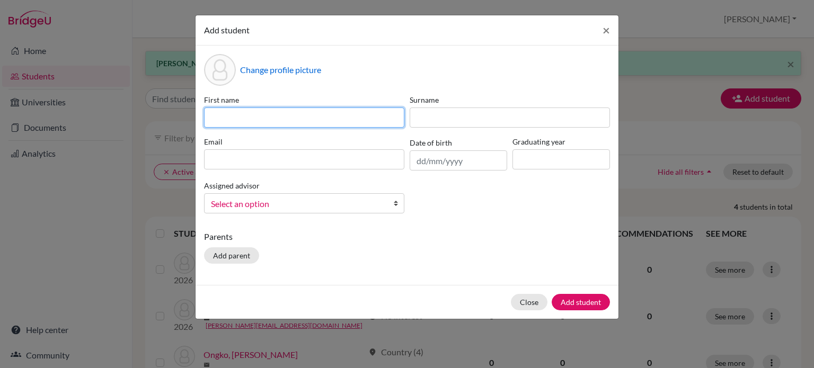
click at [260, 122] on input at bounding box center [304, 118] width 200 height 20
type input "[PERSON_NAME]"
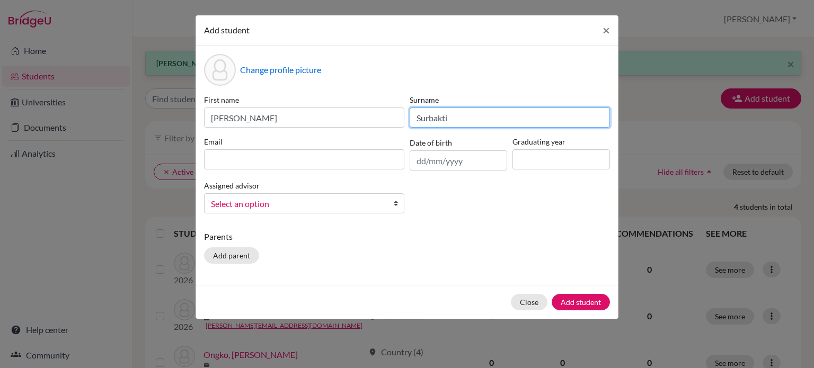
type input "Surbakti"
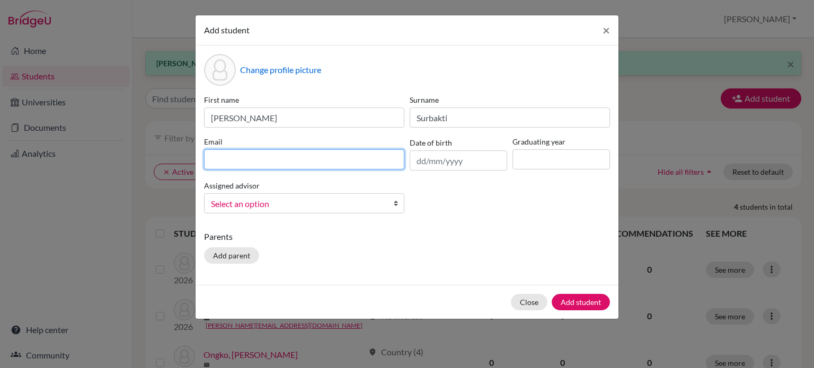
click at [229, 158] on input at bounding box center [304, 159] width 200 height 20
type input "j"
click at [236, 162] on input "[EMAIL_ADDRESS][DOMAIN_NAME]" at bounding box center [304, 159] width 200 height 20
type input "[EMAIL_ADDRESS][DOMAIN_NAME]"
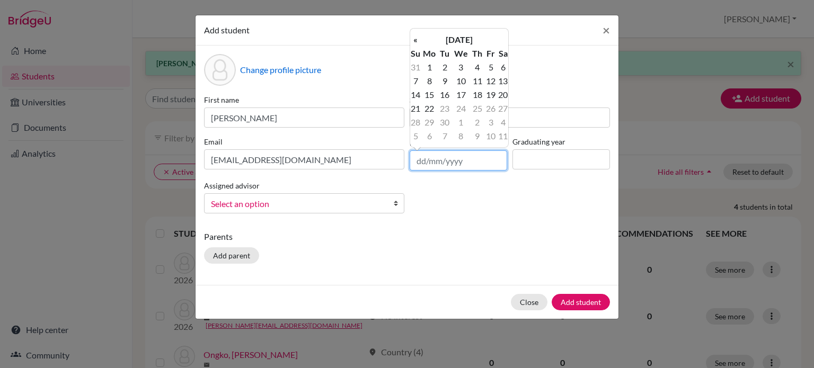
click at [462, 162] on input "text" at bounding box center [457, 160] width 97 height 20
click at [439, 40] on th "[DATE]" at bounding box center [459, 40] width 77 height 14
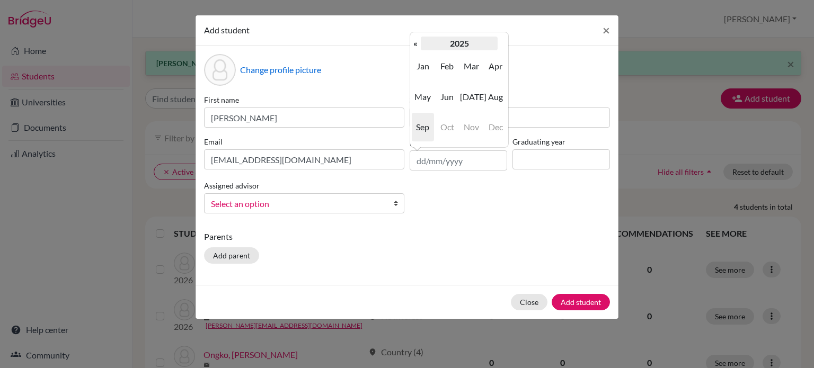
click at [451, 43] on th "2025" at bounding box center [459, 44] width 77 height 14
click at [417, 43] on th "«" at bounding box center [415, 44] width 11 height 14
click at [451, 130] on span "2008" at bounding box center [447, 127] width 22 height 29
click at [448, 127] on span "Oct" at bounding box center [447, 127] width 22 height 29
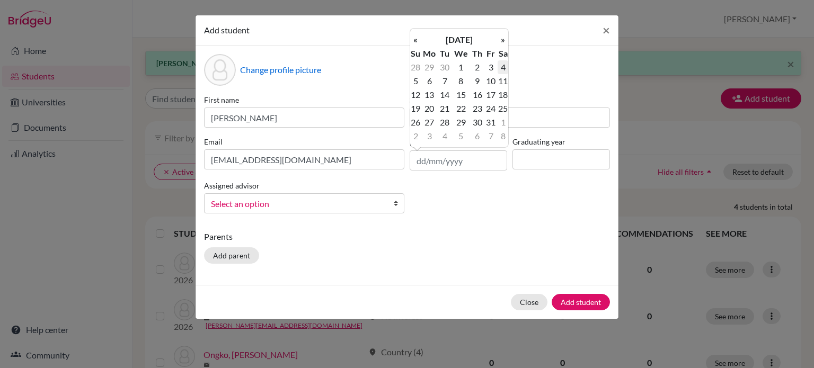
click at [502, 69] on td "4" at bounding box center [502, 67] width 11 height 14
type input "[DATE]"
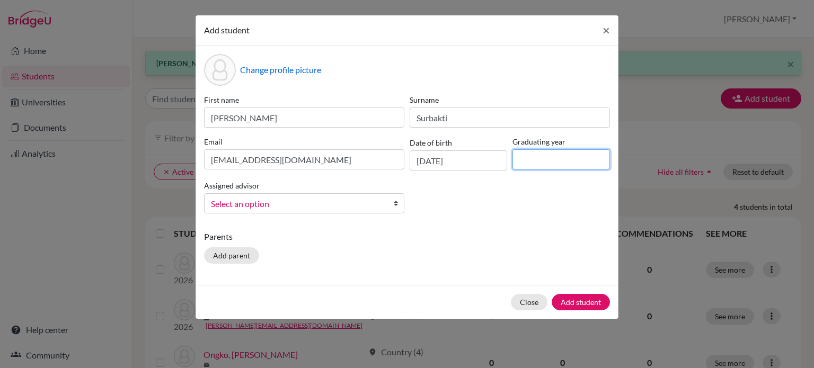
click at [554, 158] on input at bounding box center [560, 159] width 97 height 20
type input "2026"
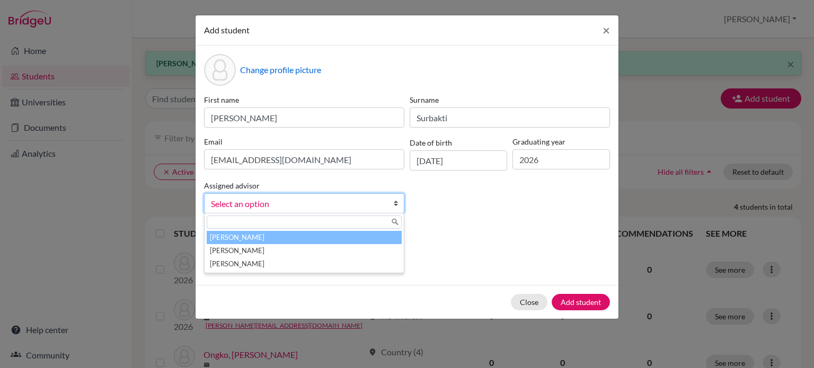
click at [254, 211] on span "Select an option" at bounding box center [297, 204] width 173 height 14
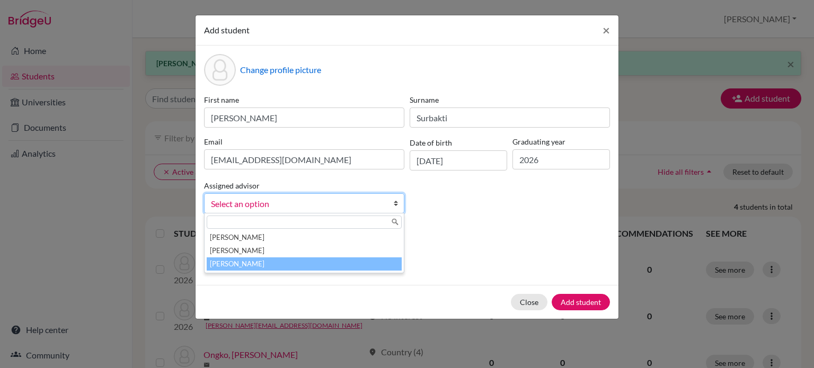
click at [256, 262] on li "[PERSON_NAME]" at bounding box center [304, 263] width 195 height 13
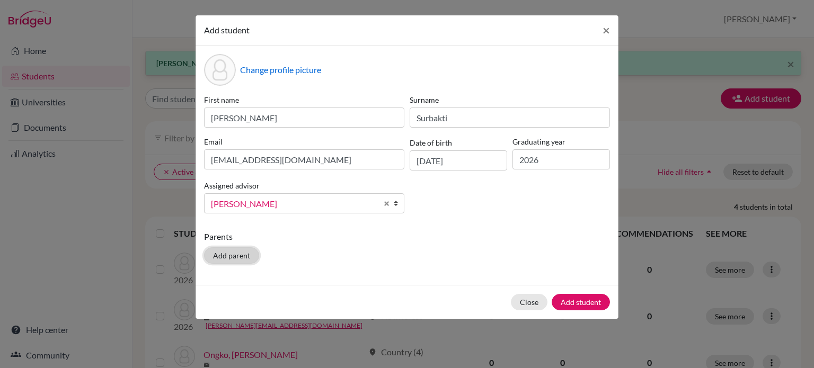
click at [232, 263] on button "Add parent" at bounding box center [231, 255] width 55 height 16
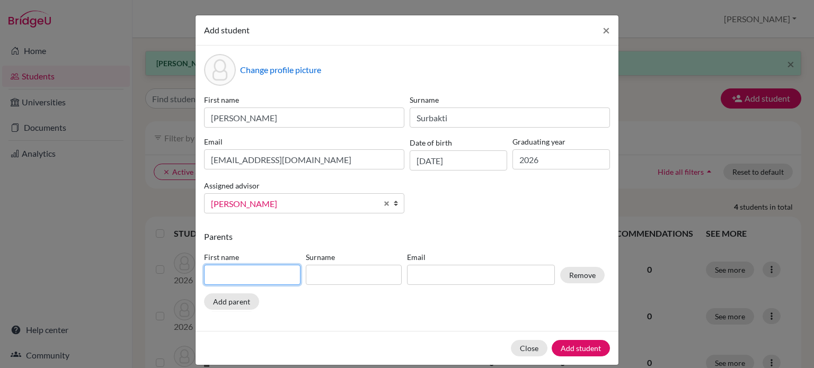
click at [234, 274] on input at bounding box center [252, 275] width 96 height 20
type input "[PERSON_NAME]"
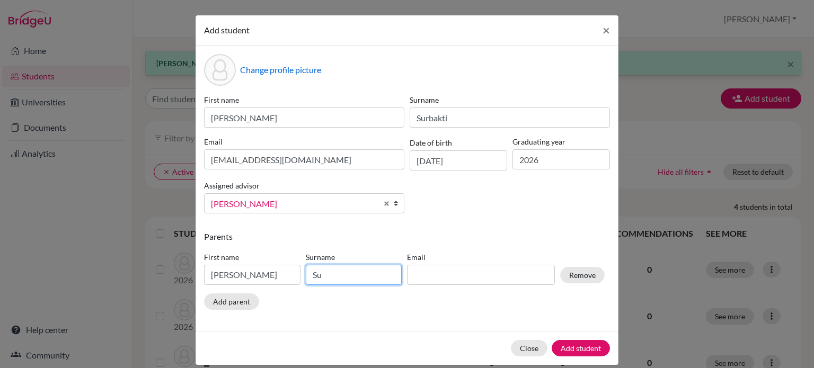
type input "S"
type input "Ginting"
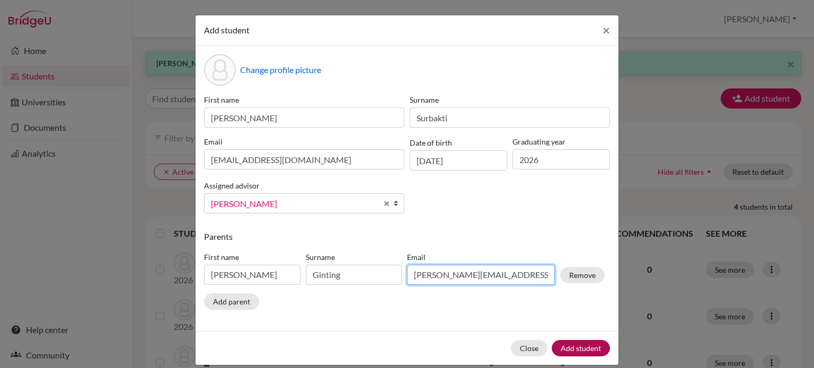
type input "[PERSON_NAME][EMAIL_ADDRESS][DOMAIN_NAME]"
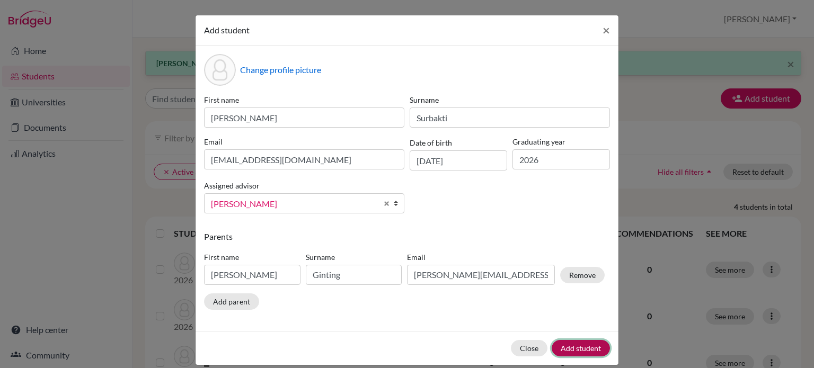
click at [567, 347] on button "Add student" at bounding box center [580, 348] width 58 height 16
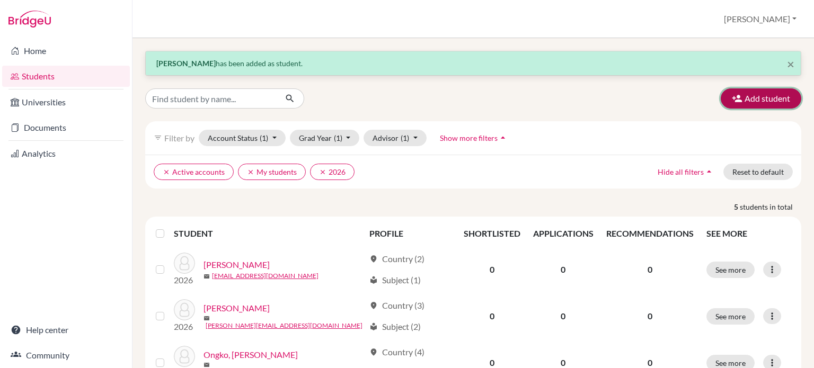
click at [748, 101] on button "Add student" at bounding box center [760, 98] width 81 height 20
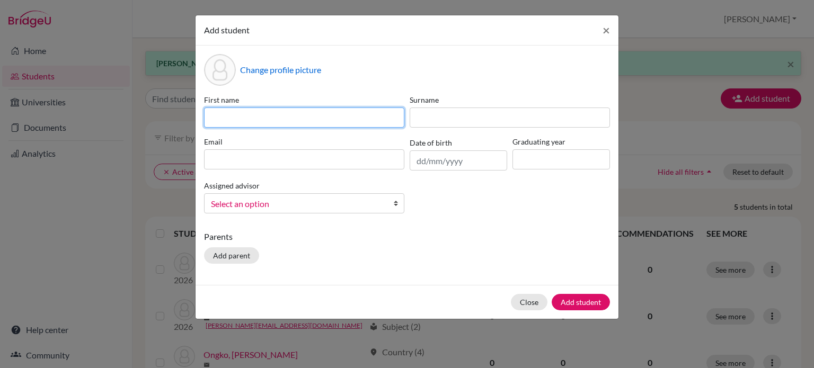
click at [274, 122] on input at bounding box center [304, 118] width 200 height 20
type input "z"
type input "Zarith"
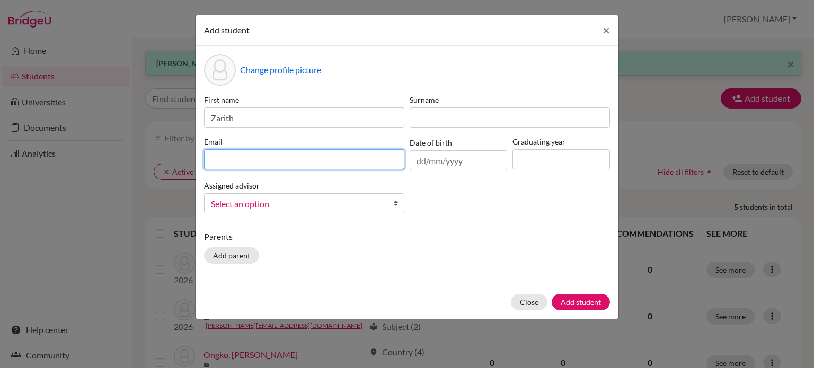
click at [301, 163] on input at bounding box center [304, 159] width 200 height 20
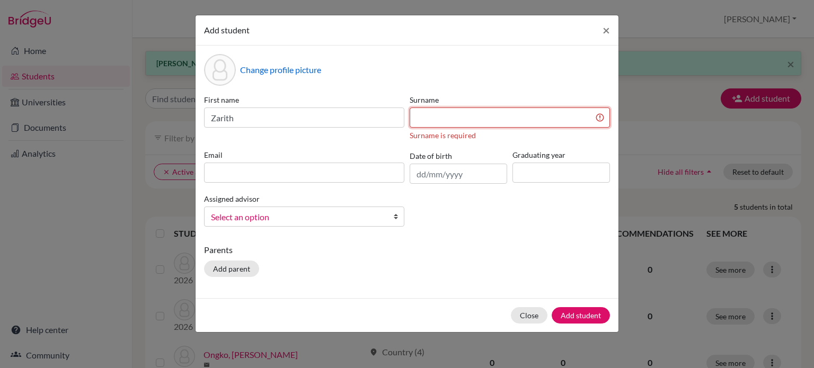
click at [444, 111] on input at bounding box center [509, 118] width 200 height 20
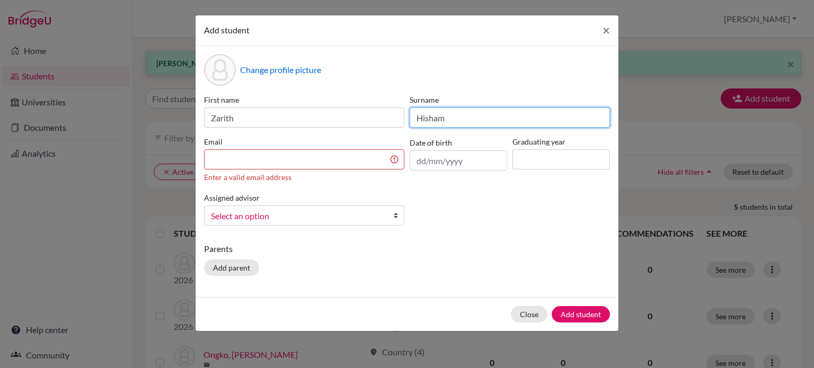
type input "Hisham"
click at [222, 156] on input at bounding box center [304, 159] width 200 height 20
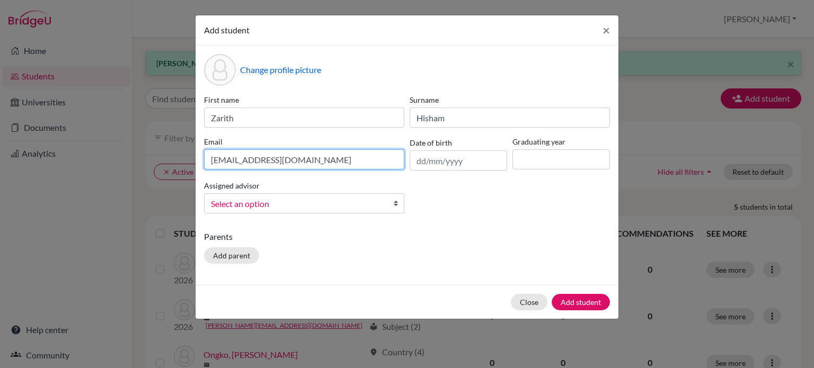
type input "[EMAIL_ADDRESS][DOMAIN_NAME]"
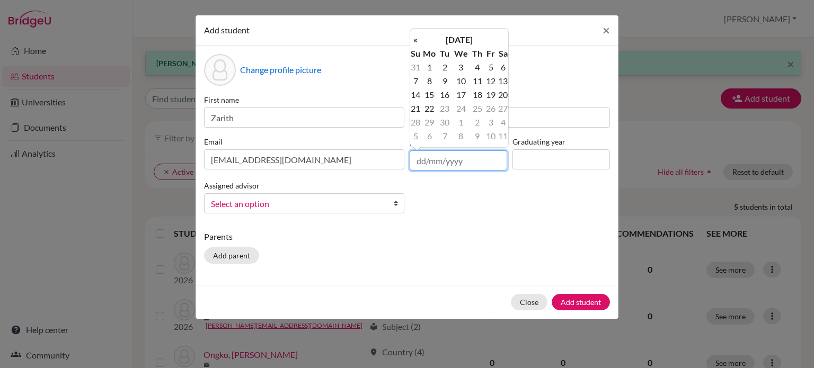
click at [462, 167] on input "text" at bounding box center [457, 160] width 97 height 20
click at [449, 33] on th "[DATE]" at bounding box center [459, 40] width 77 height 14
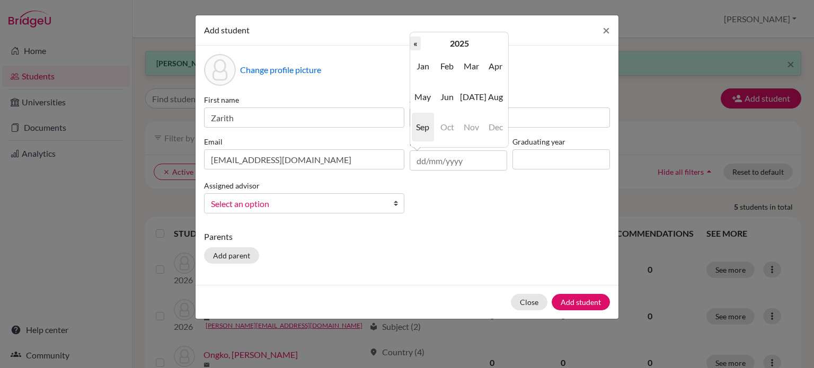
click at [418, 44] on th "«" at bounding box center [415, 44] width 11 height 14
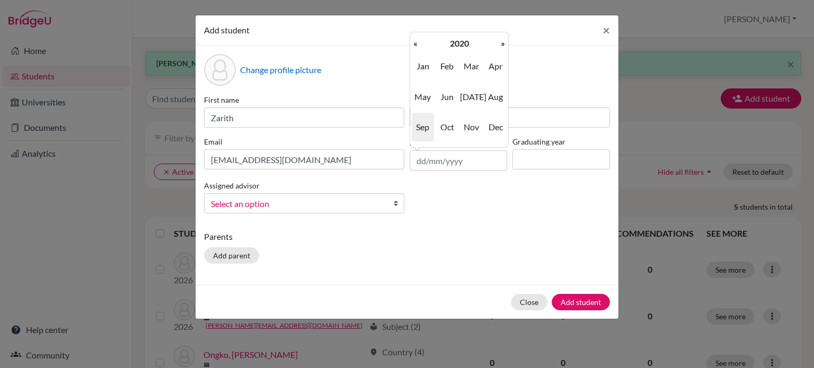
click at [418, 44] on th "«" at bounding box center [415, 44] width 11 height 14
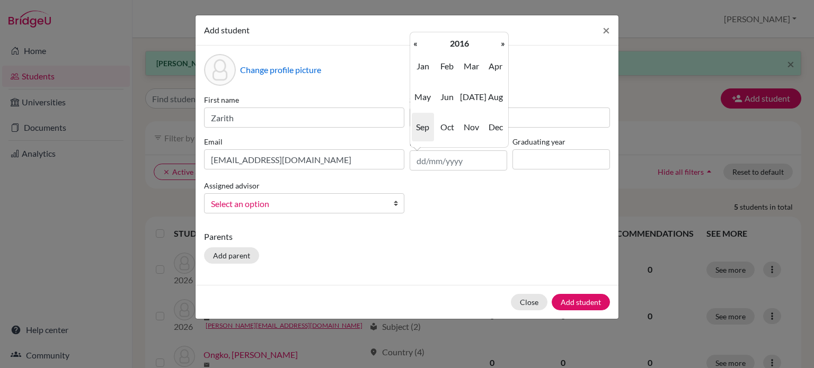
click at [418, 44] on th "«" at bounding box center [415, 44] width 11 height 14
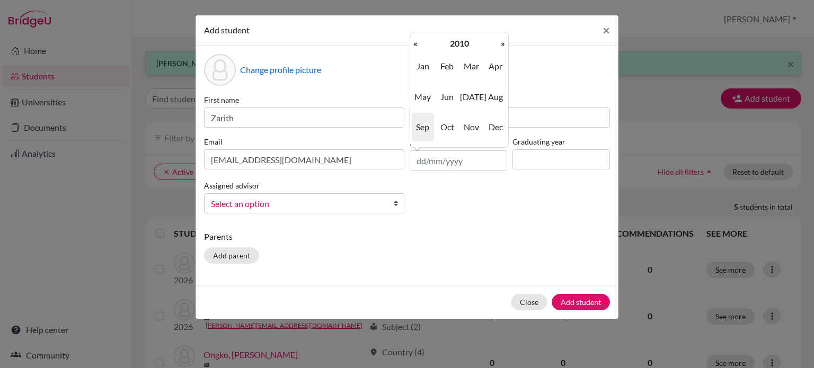
click at [418, 44] on th "«" at bounding box center [415, 44] width 11 height 14
click at [419, 95] on span "May" at bounding box center [423, 97] width 22 height 29
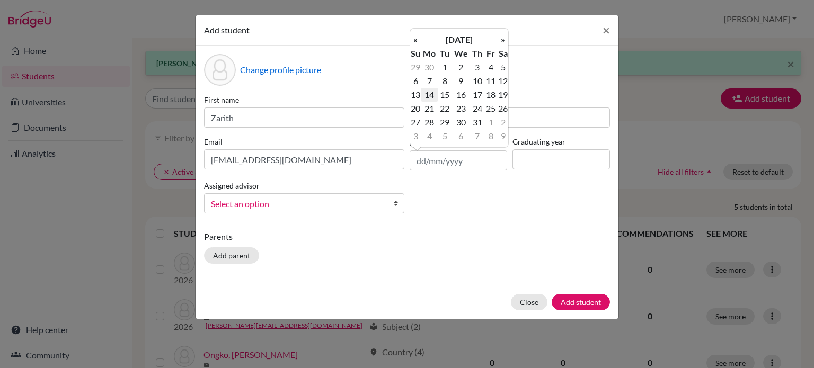
click at [428, 94] on td "14" at bounding box center [429, 95] width 17 height 14
type input "[DATE]"
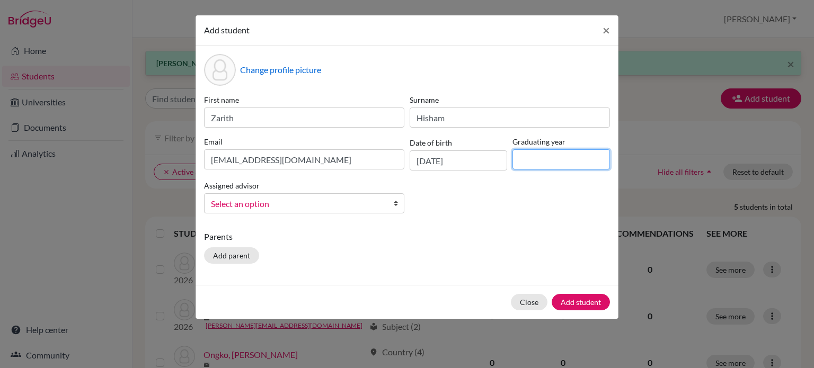
click at [540, 165] on input at bounding box center [560, 159] width 97 height 20
type input "2026"
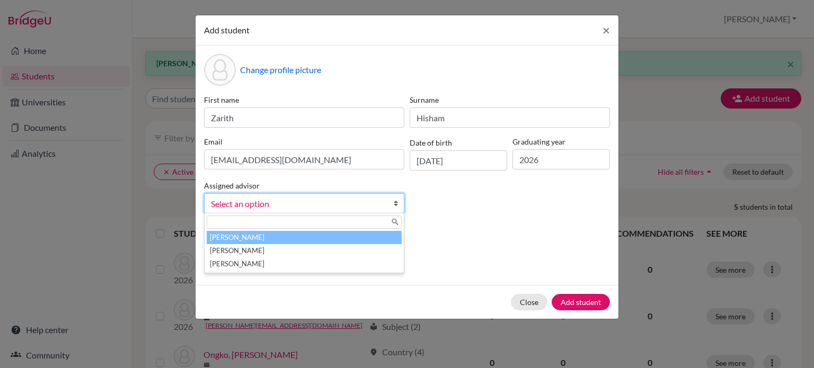
click at [270, 204] on span "Select an option" at bounding box center [297, 204] width 173 height 14
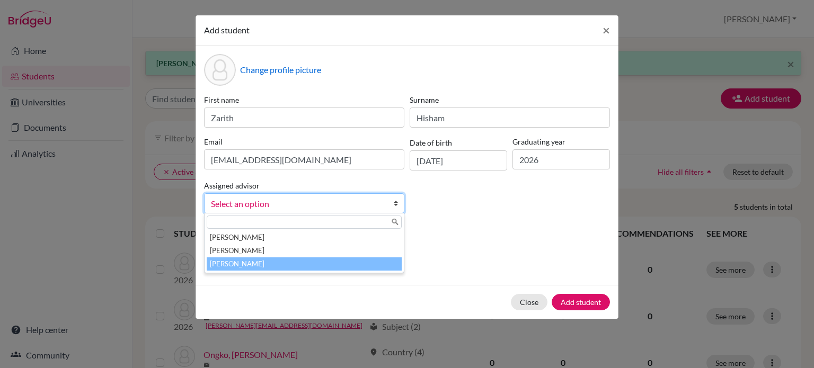
click at [262, 264] on li "[PERSON_NAME]" at bounding box center [304, 263] width 195 height 13
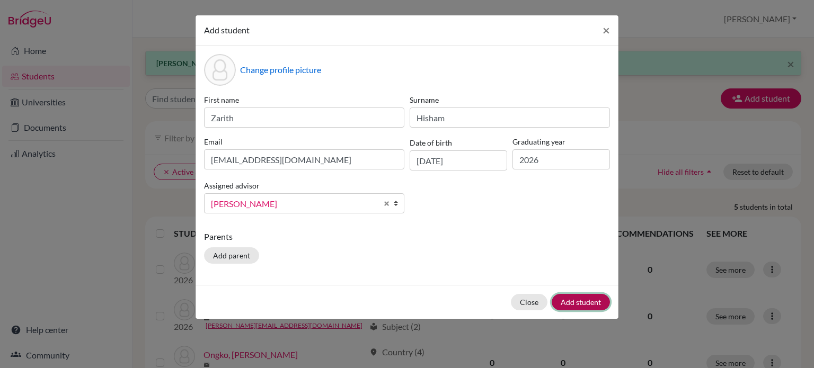
click at [593, 302] on button "Add student" at bounding box center [580, 302] width 58 height 16
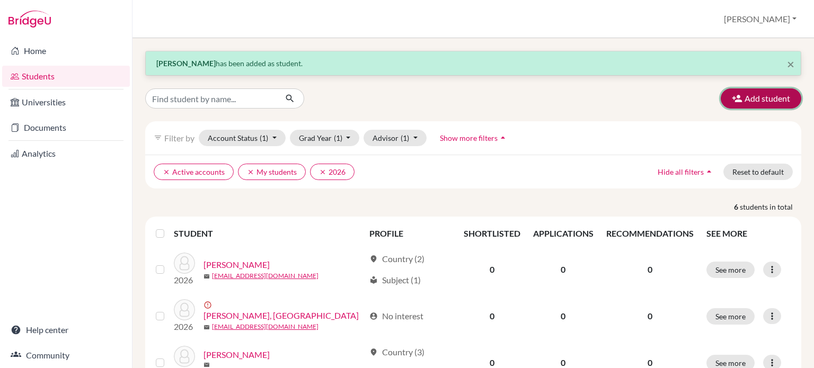
click at [754, 100] on button "Add student" at bounding box center [760, 98] width 81 height 20
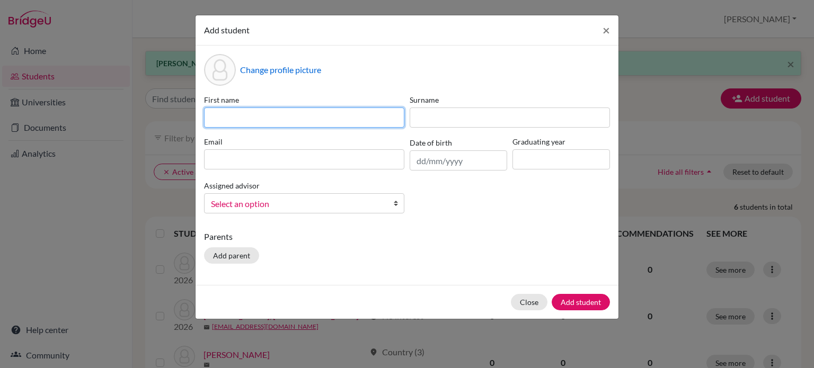
click at [263, 114] on input at bounding box center [304, 118] width 200 height 20
type input "k"
type input "[PERSON_NAME]"
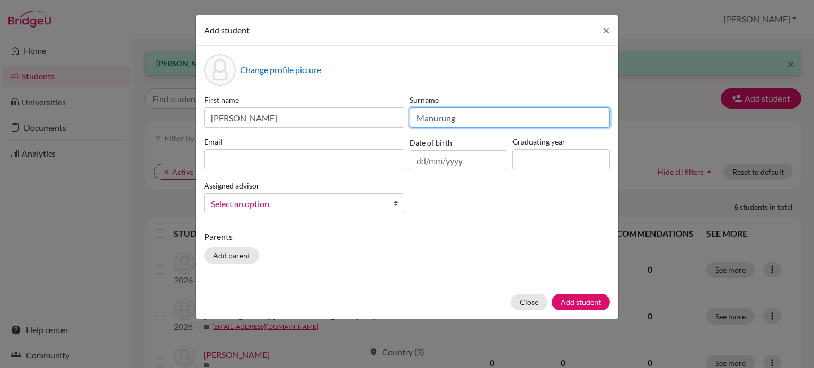
type input "Manurung"
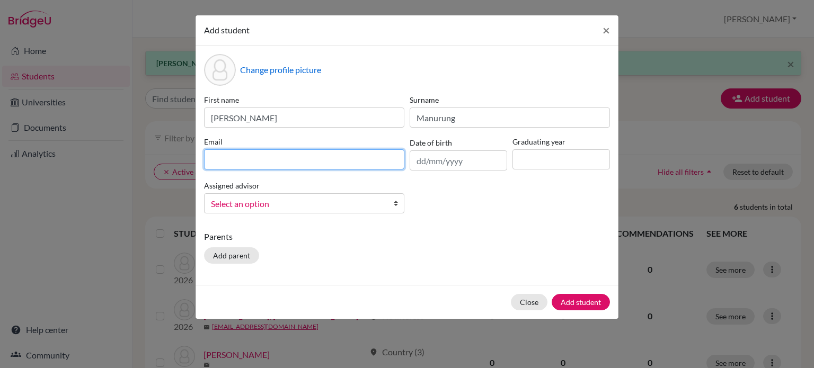
click at [235, 153] on input at bounding box center [304, 159] width 200 height 20
type input "[PERSON_NAME][EMAIL_ADDRESS][DOMAIN_NAME]"
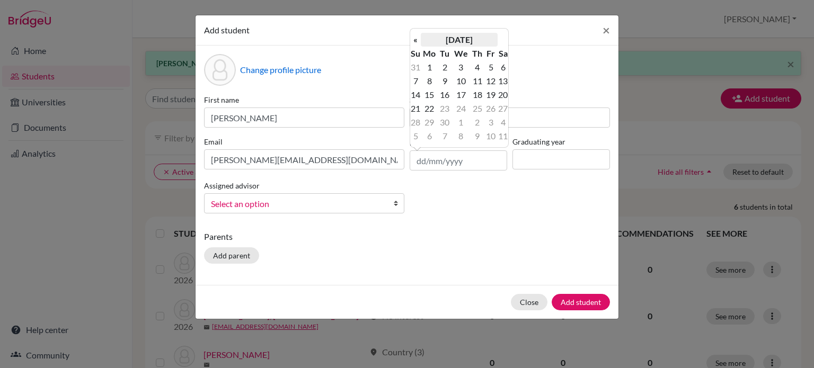
click at [442, 40] on th "[DATE]" at bounding box center [459, 40] width 77 height 14
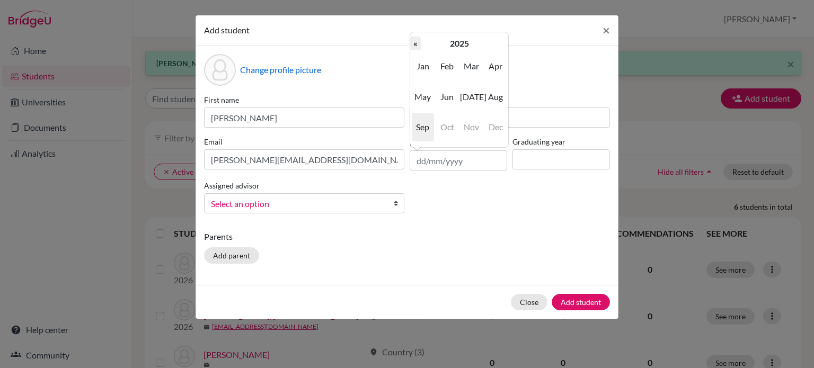
click at [412, 42] on th "«" at bounding box center [415, 44] width 11 height 14
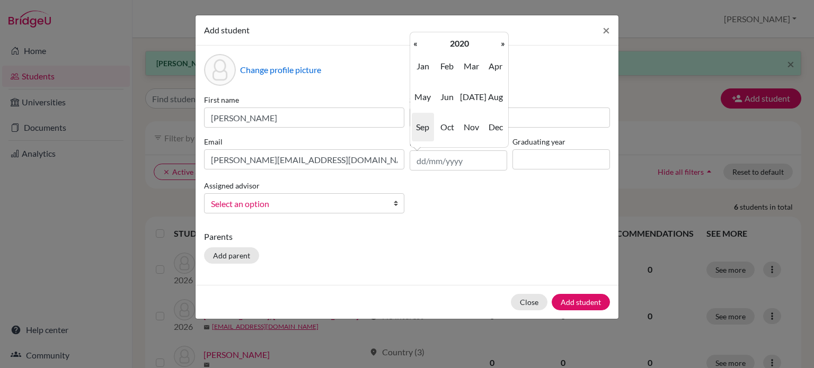
click at [412, 42] on th "«" at bounding box center [415, 44] width 11 height 14
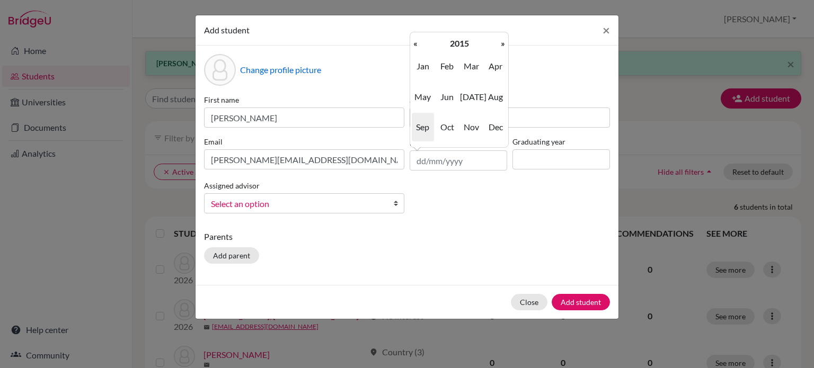
click at [412, 42] on th "«" at bounding box center [415, 44] width 11 height 14
click at [416, 43] on th "«" at bounding box center [415, 44] width 11 height 14
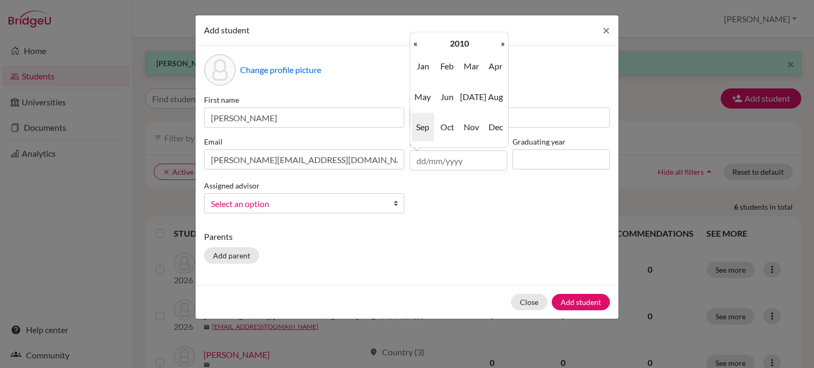
click at [416, 43] on th "«" at bounding box center [415, 44] width 11 height 14
click at [455, 124] on span "Oct" at bounding box center [447, 127] width 22 height 29
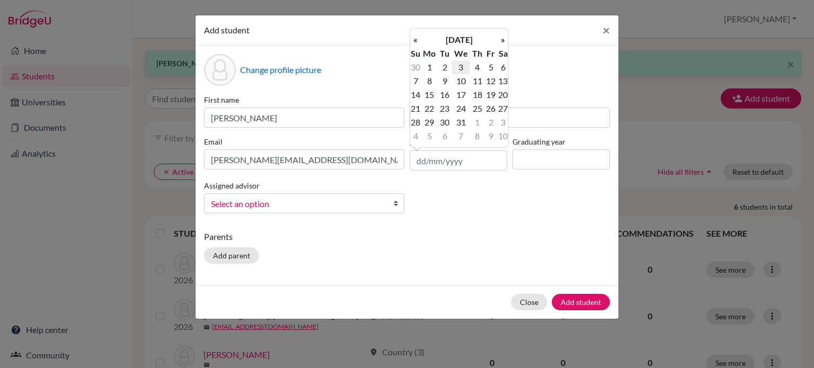
click at [460, 67] on td "3" at bounding box center [460, 67] width 19 height 14
type input "[DATE]"
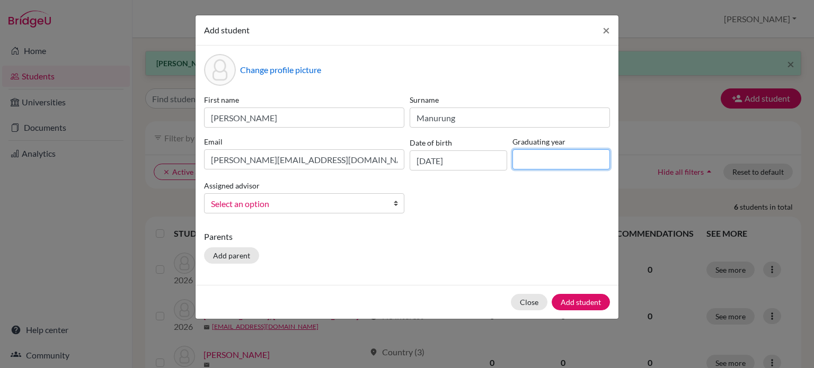
click at [537, 156] on input at bounding box center [560, 159] width 97 height 20
type input "2026"
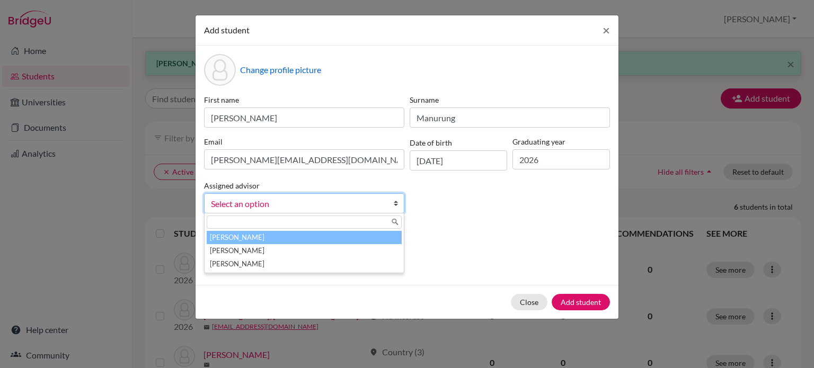
click at [340, 208] on span "Select an option" at bounding box center [297, 204] width 173 height 14
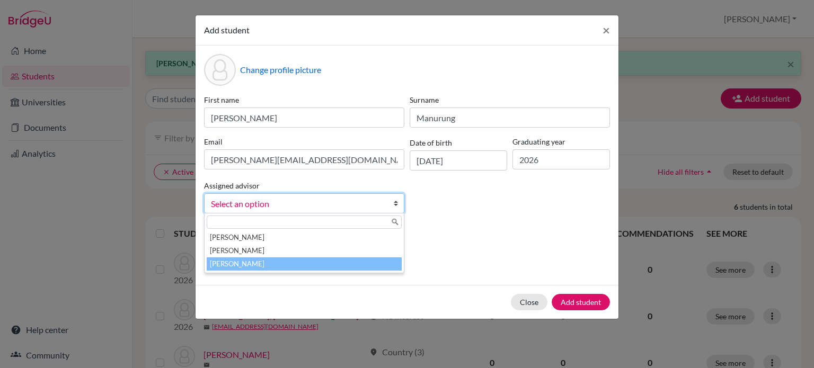
click at [299, 259] on li "[PERSON_NAME]" at bounding box center [304, 263] width 195 height 13
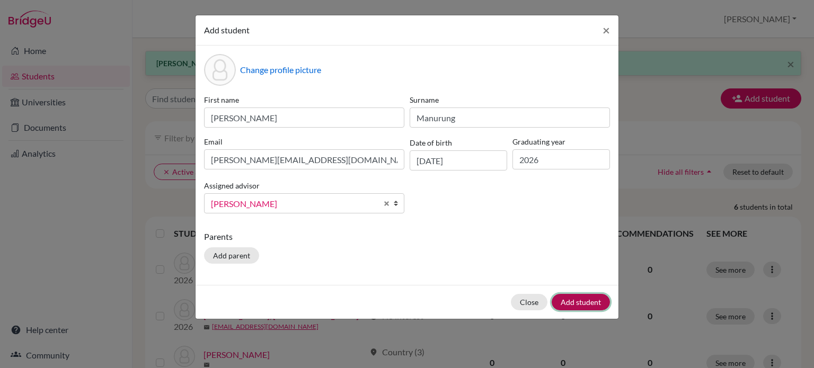
click at [588, 302] on button "Add student" at bounding box center [580, 302] width 58 height 16
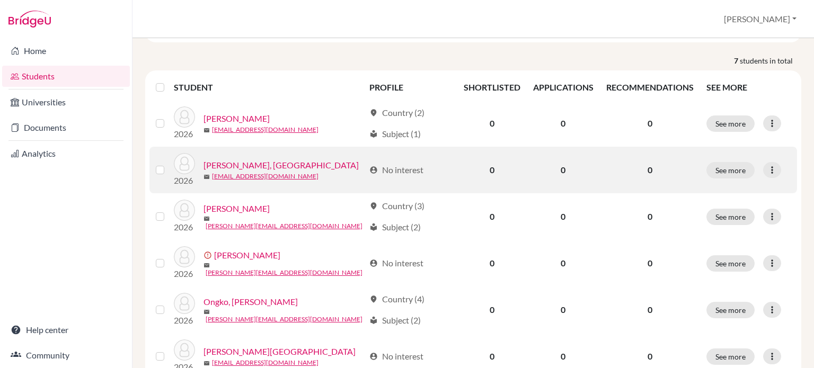
scroll to position [127, 0]
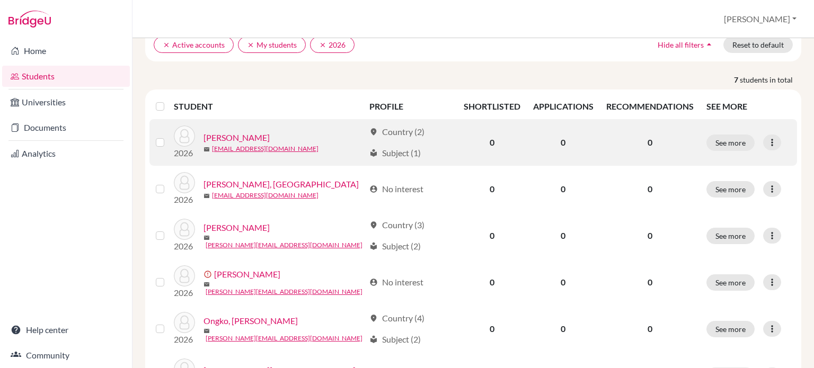
click at [251, 135] on link "[PERSON_NAME]" at bounding box center [236, 137] width 66 height 13
